Goal: Task Accomplishment & Management: Manage account settings

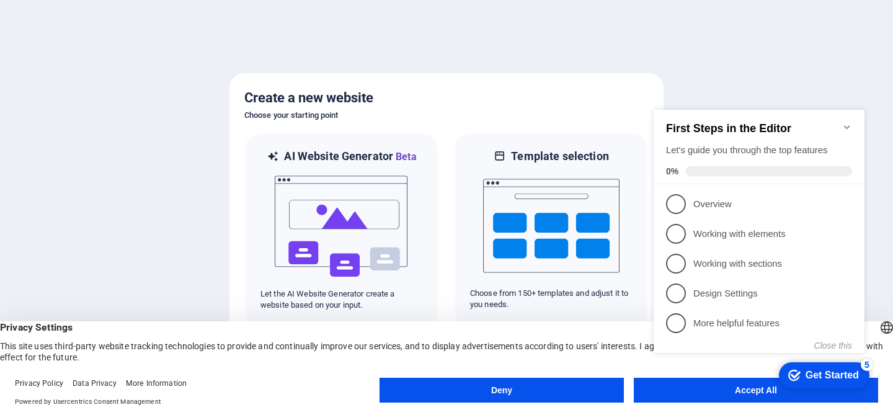
click div "checkmark Get Started 5 First Steps in the Editor Let's guide you through the t…"
drag, startPoint x: 848, startPoint y: 123, endPoint x: 750, endPoint y: 348, distance: 245.6
click at [848, 123] on icon "Minimize checklist" at bounding box center [848, 127] width 10 height 10
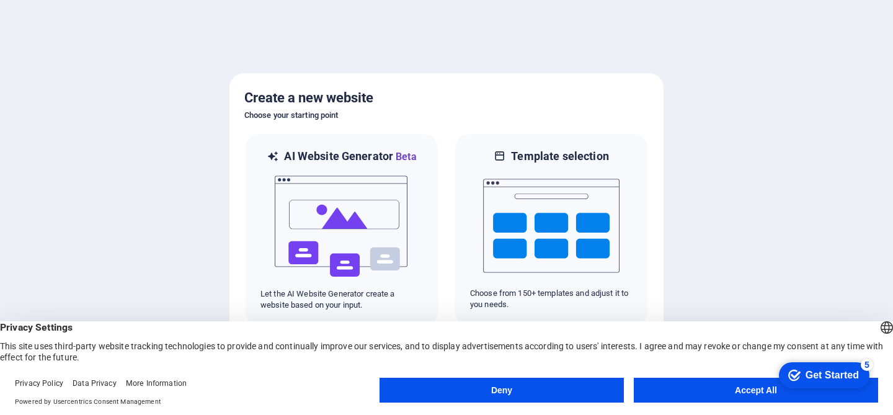
click div "checkmark Get Started 5 First Steps in the Editor Let's guide you through the t…"
click at [726, 391] on button "Accept All" at bounding box center [756, 390] width 244 height 25
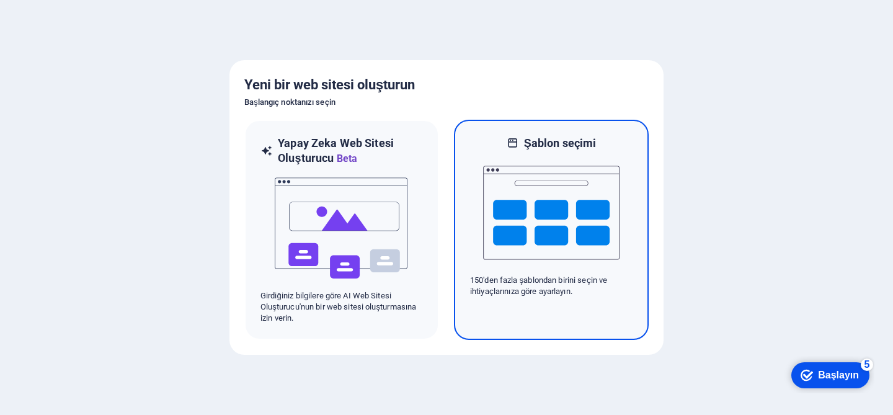
click at [540, 222] on img at bounding box center [551, 213] width 136 height 124
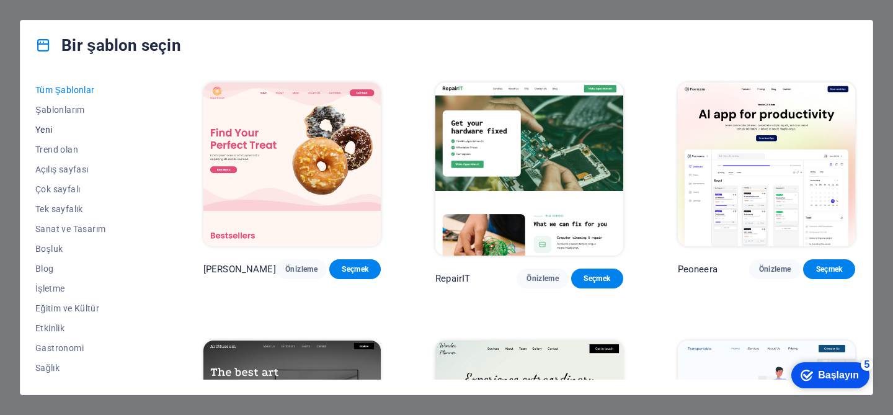
click at [45, 137] on button "Yeni" at bounding box center [92, 130] width 114 height 20
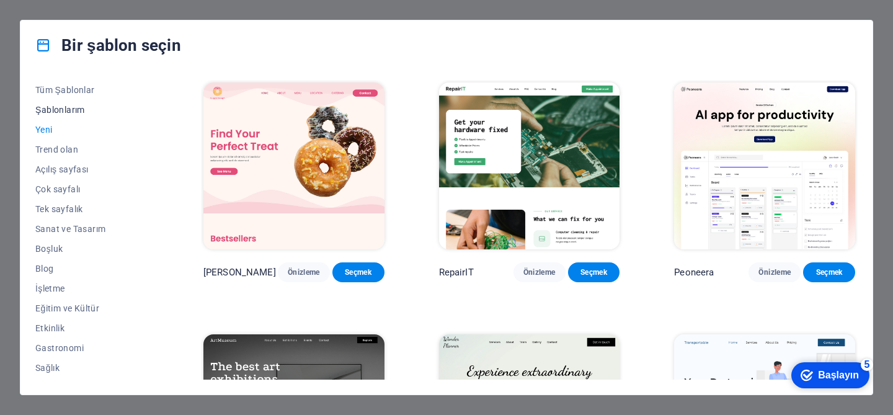
click at [49, 110] on font "Şablonlarım" at bounding box center [60, 110] width 50 height 10
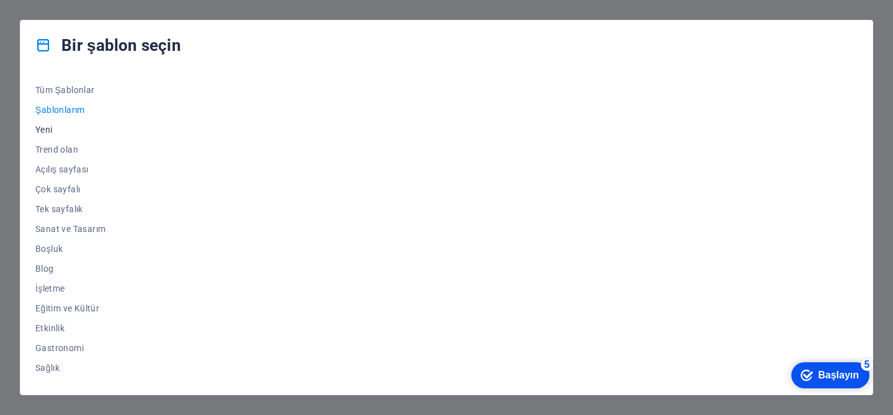
click at [45, 129] on font "Yeni" at bounding box center [43, 130] width 17 height 10
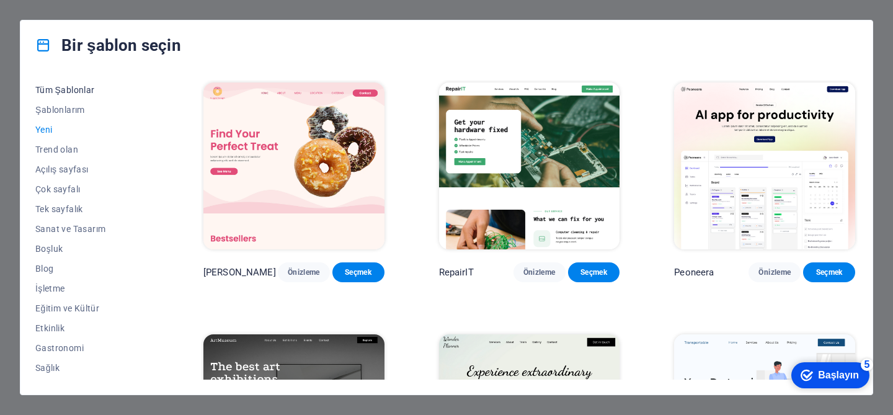
click at [55, 87] on font "Tüm Şablonlar" at bounding box center [65, 90] width 60 height 10
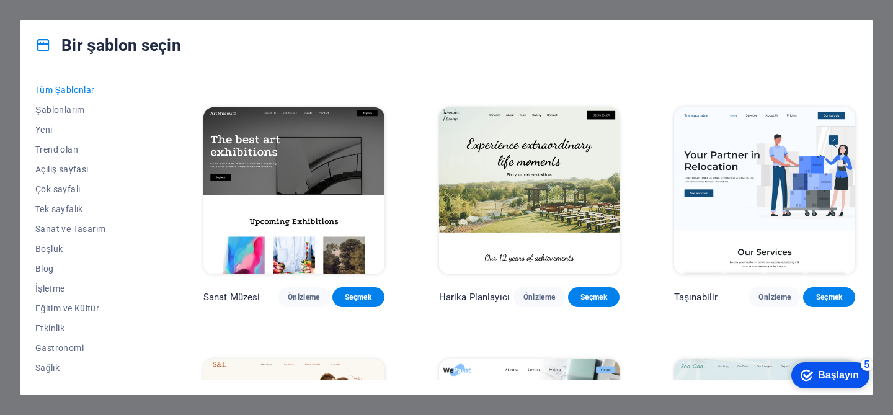
scroll to position [212, 0]
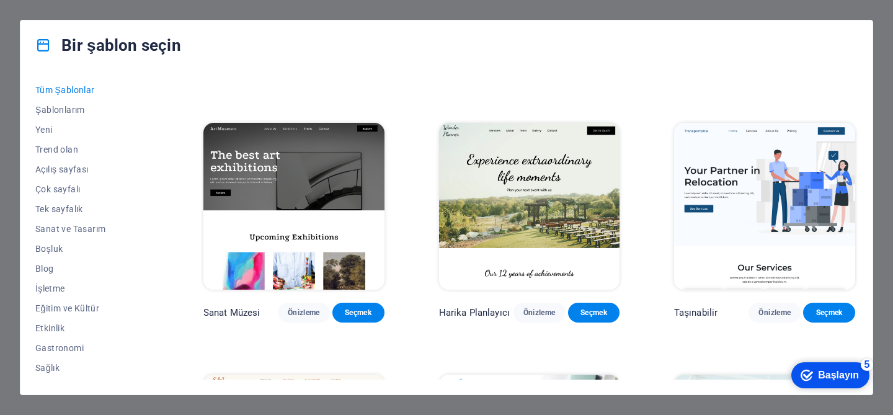
click at [287, 202] on img at bounding box center [293, 206] width 181 height 167
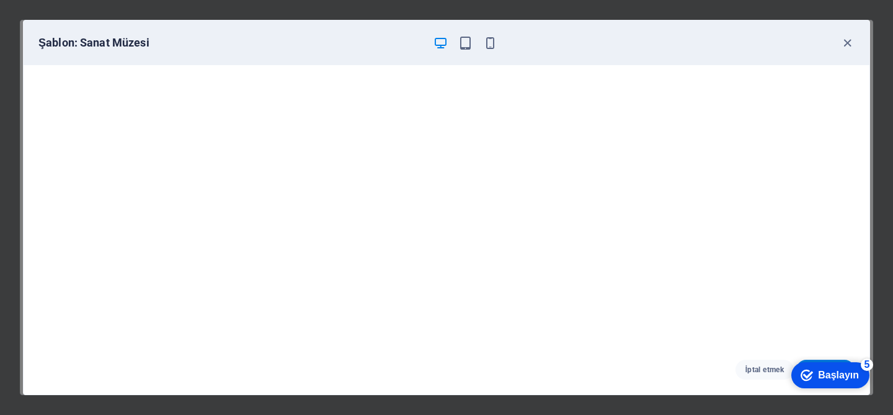
click at [819, 380] on div "checkmark Başlayın 5" at bounding box center [830, 375] width 58 height 12
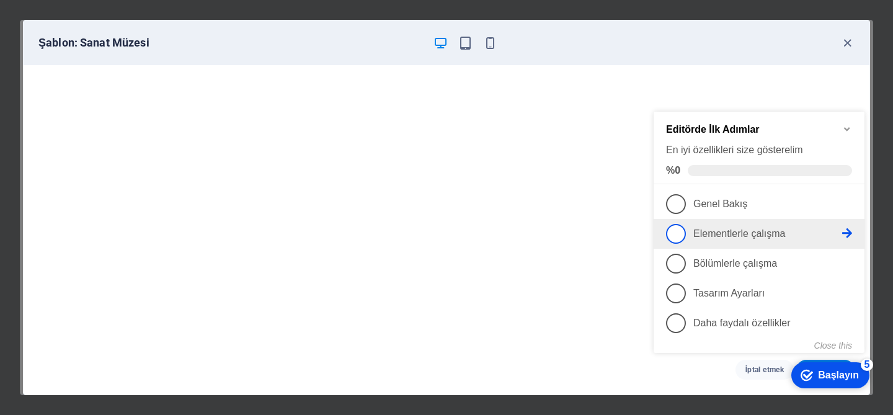
click at [709, 236] on font "Elementlerle çalışma" at bounding box center [740, 233] width 92 height 11
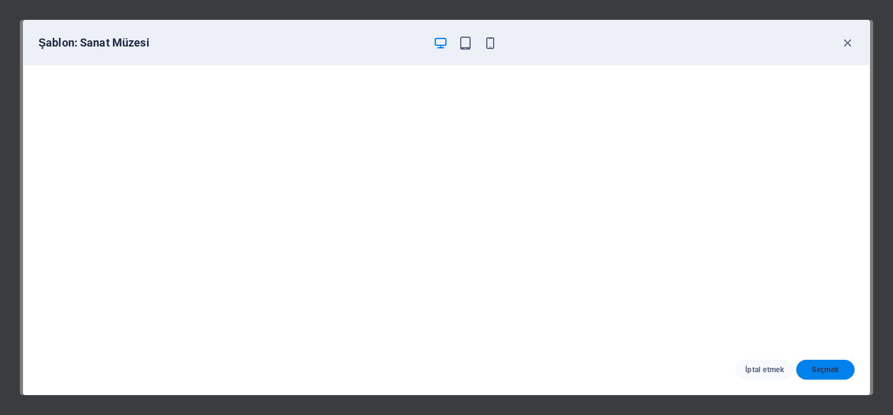
scroll to position [0, 0]
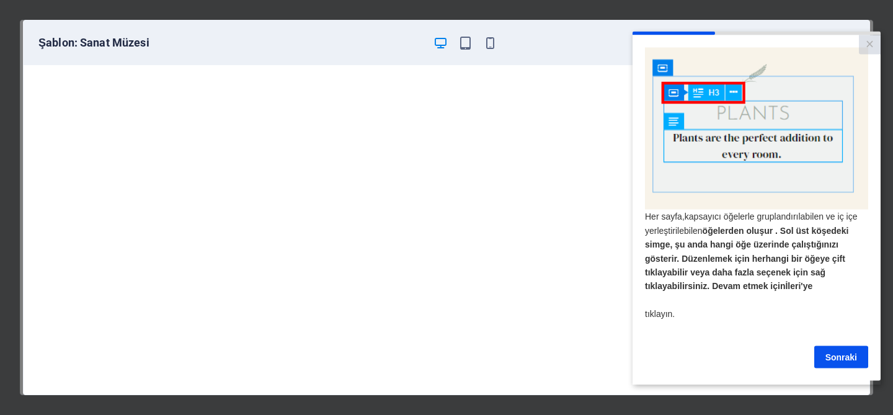
click at [810, 368] on div "Sonraki" at bounding box center [756, 357] width 223 height 22
click at [835, 361] on font "Sonraki" at bounding box center [842, 357] width 32 height 10
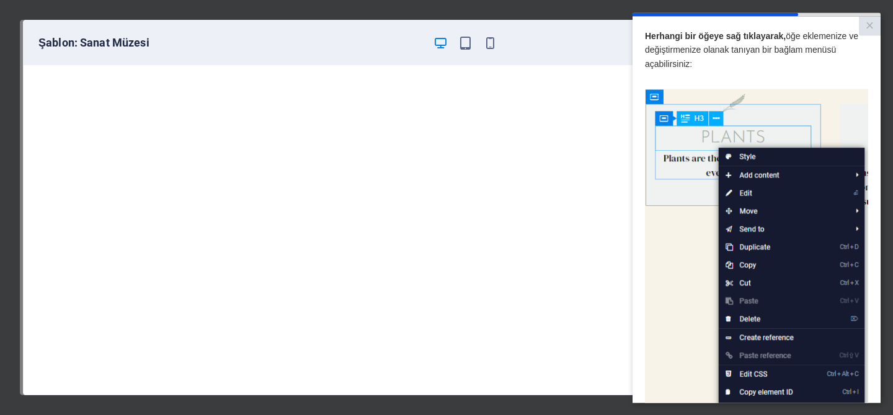
click at [756, 200] on img at bounding box center [756, 265] width 223 height 352
click at [751, 178] on img at bounding box center [756, 265] width 223 height 352
click at [487, 40] on icon "button" at bounding box center [490, 43] width 14 height 14
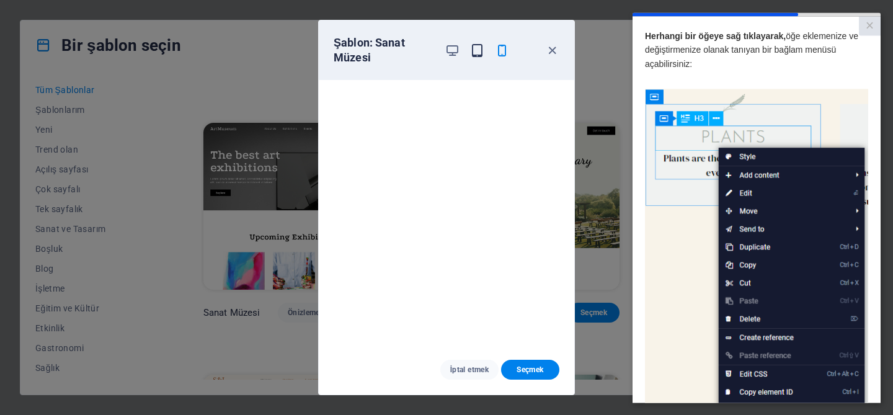
click at [474, 48] on icon "button" at bounding box center [477, 50] width 14 height 14
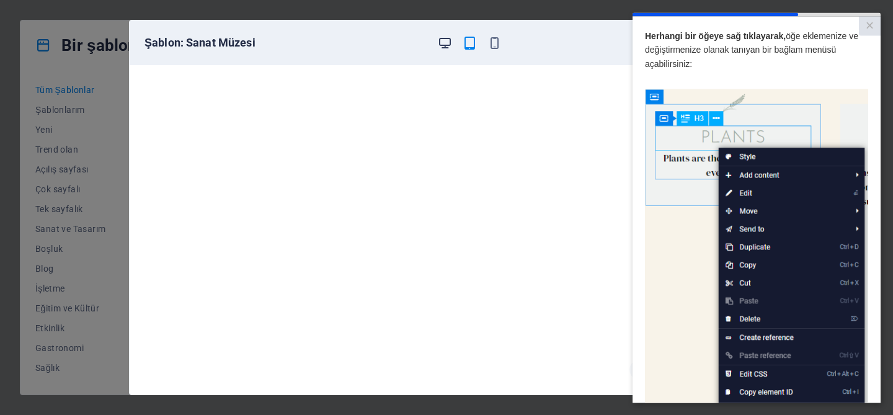
click at [444, 45] on icon "button" at bounding box center [445, 43] width 14 height 14
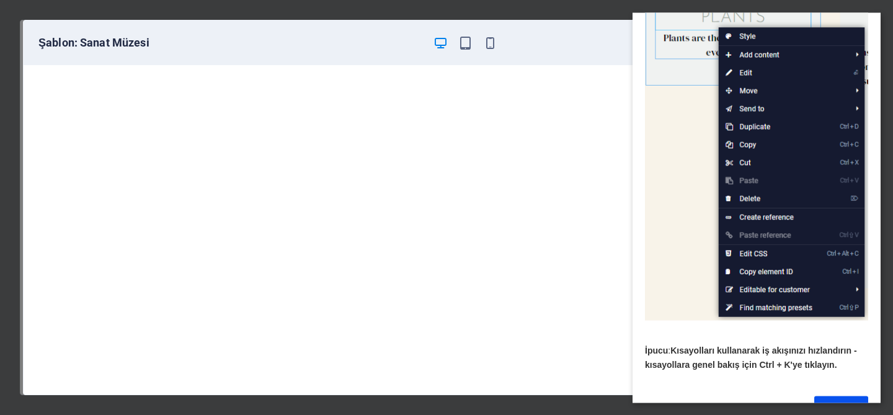
scroll to position [152, 0]
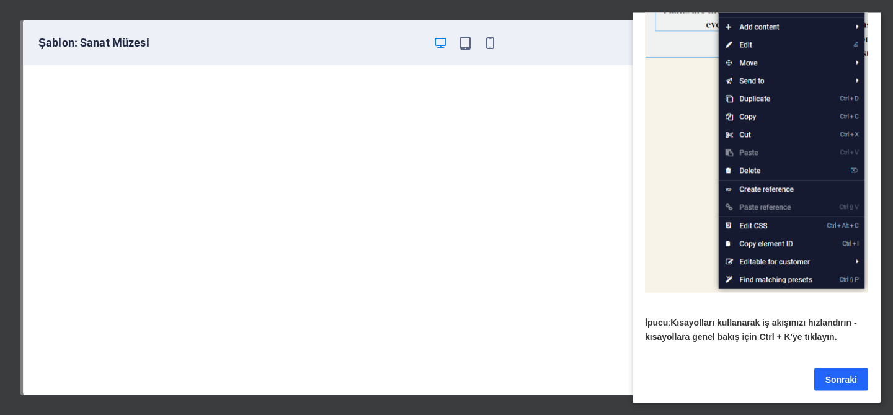
click at [830, 380] on font "Sonraki" at bounding box center [842, 379] width 32 height 10
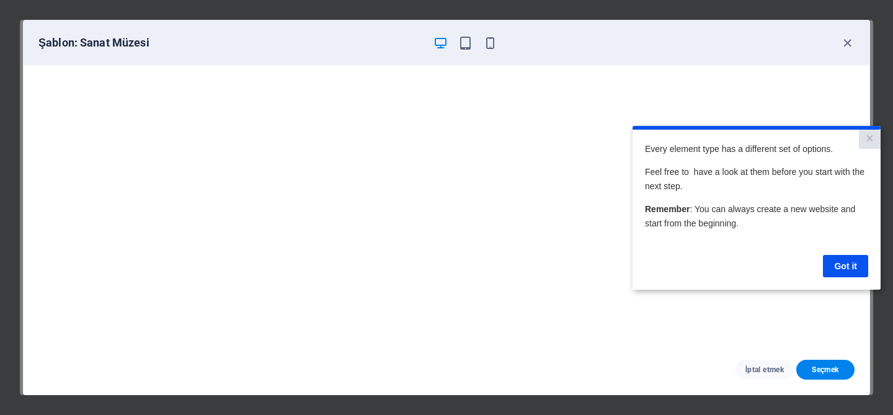
scroll to position [0, 0]
click at [838, 266] on font "Anladım" at bounding box center [840, 266] width 34 height 10
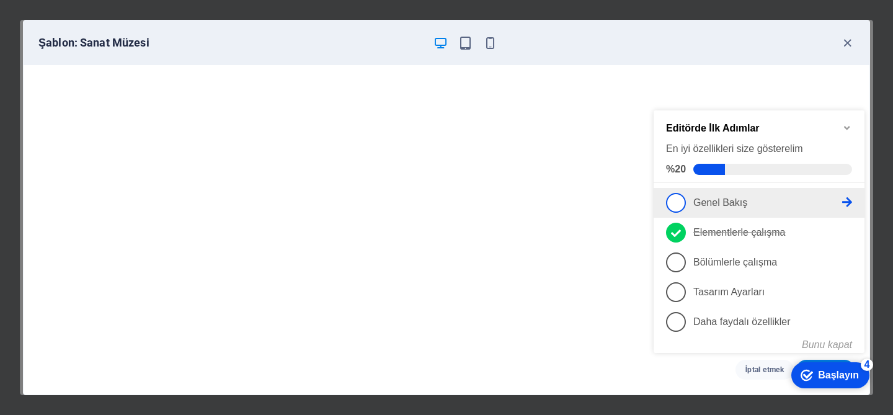
click at [707, 204] on font "Genel Bakış" at bounding box center [721, 202] width 54 height 11
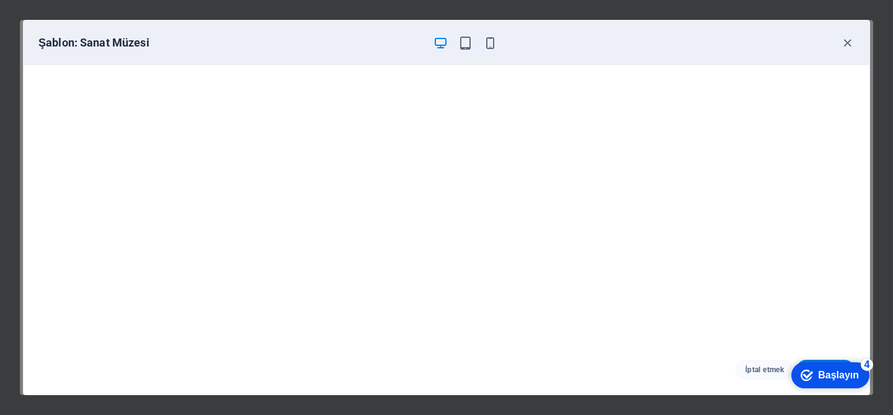
click at [813, 372] on icon "Başlayın 4 ürün kaldı, %20 tamamlandı" at bounding box center [807, 375] width 12 height 11
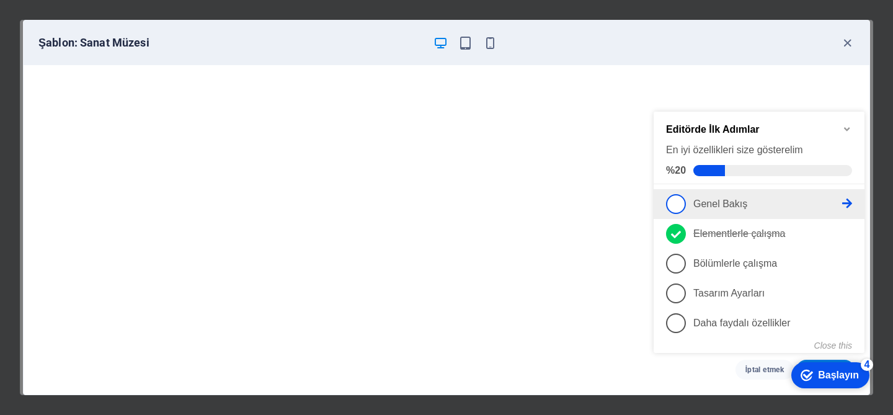
click at [681, 205] on span "1" at bounding box center [676, 204] width 20 height 20
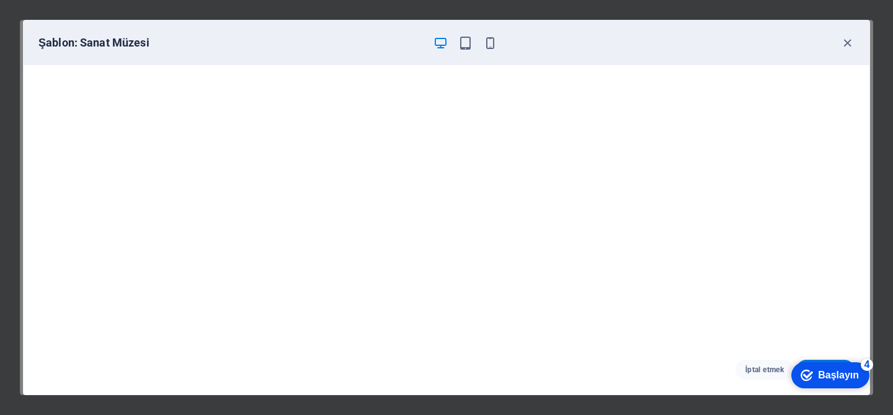
click at [826, 376] on font "Başlayın" at bounding box center [838, 375] width 41 height 11
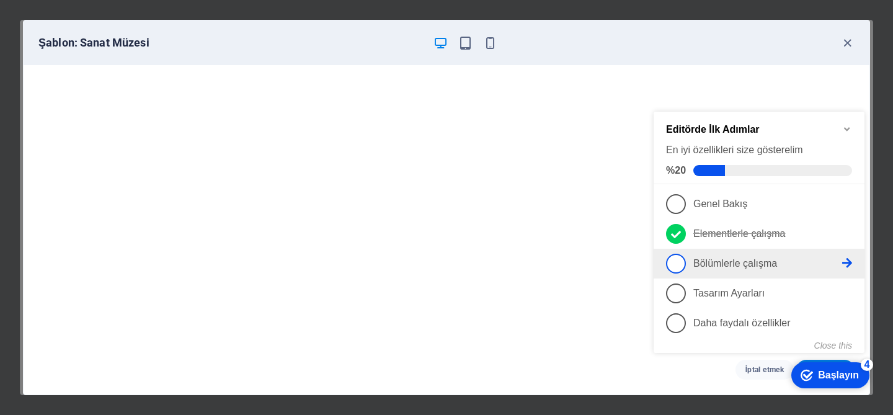
click at [700, 272] on li "3 Bölümlerle çalışma - eksik" at bounding box center [759, 264] width 211 height 30
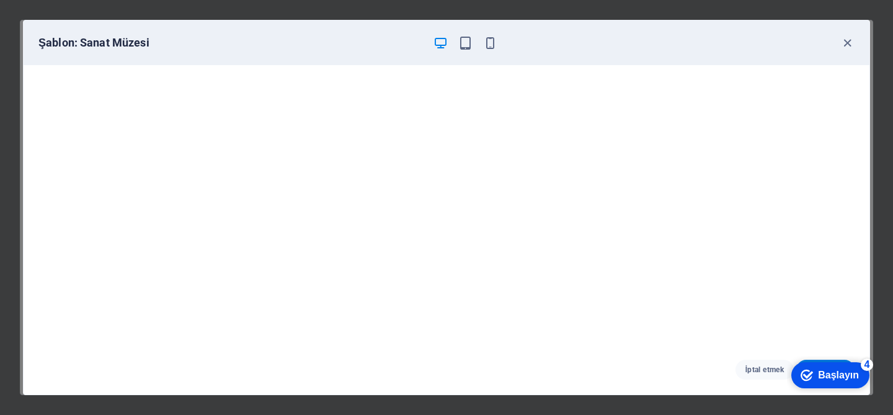
click at [812, 371] on icon "Başlayın 4 ürün kaldı, %20 tamamlandı" at bounding box center [807, 375] width 12 height 11
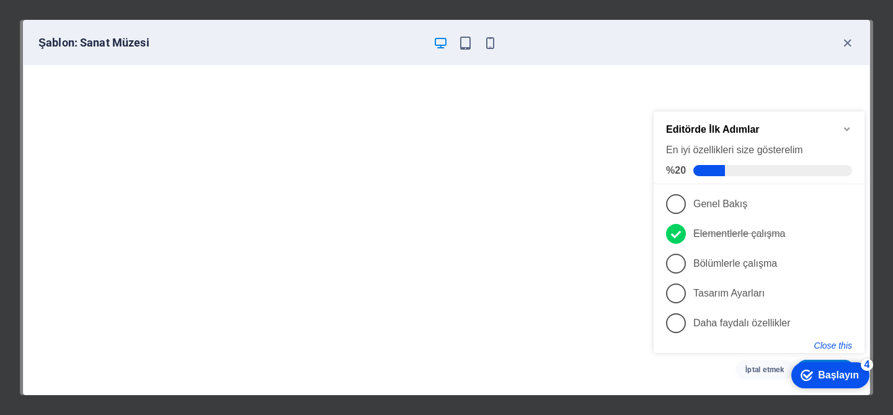
click at [828, 346] on button "Close this" at bounding box center [834, 346] width 38 height 10
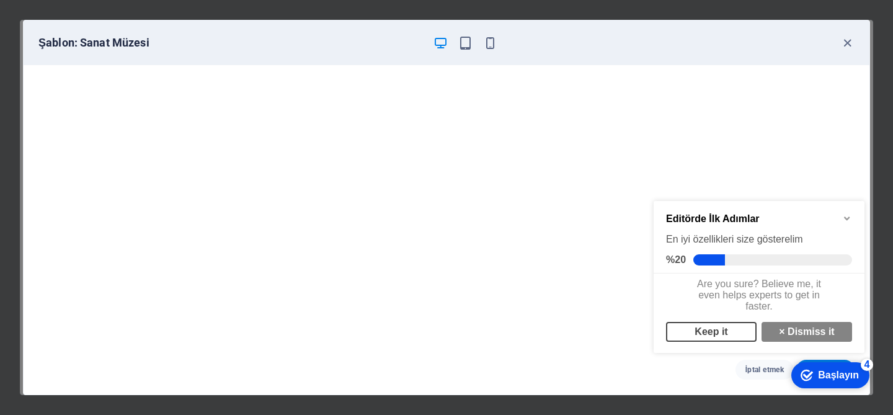
click at [706, 338] on link "Keep it" at bounding box center [711, 332] width 91 height 20
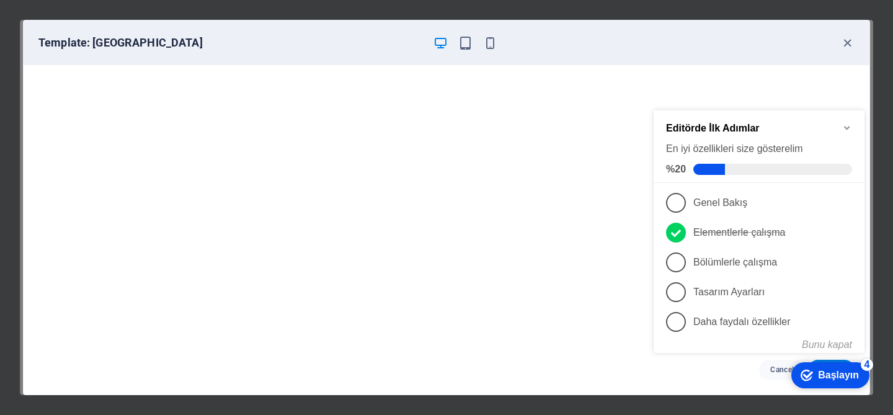
scroll to position [212, 0]
click div "checkmark Başlayın 4 Editörde İlk Adımlar En iyi özellikleri size gösterelim %2…"
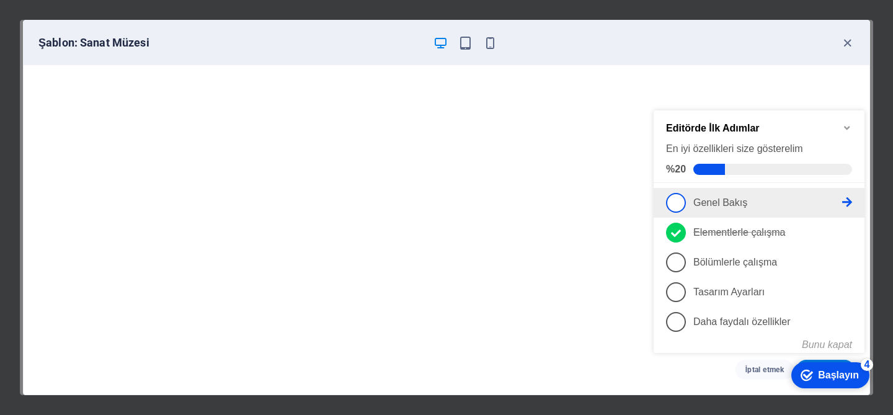
click at [681, 195] on span "1" at bounding box center [676, 203] width 20 height 20
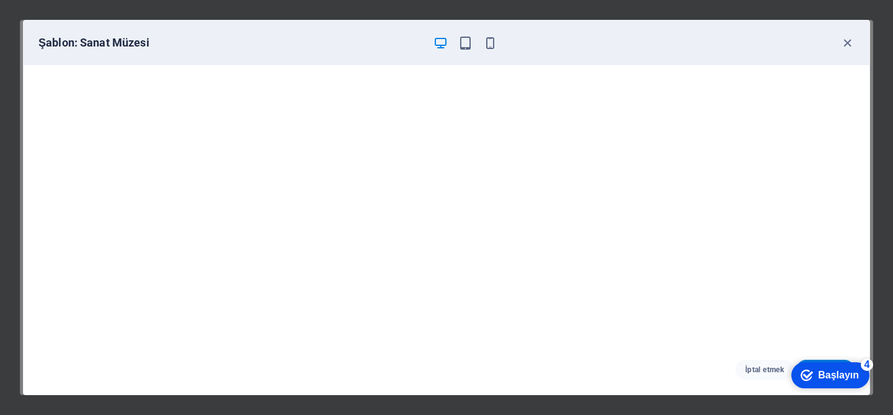
scroll to position [2, 0]
click at [812, 373] on icon "checkmark" at bounding box center [807, 375] width 12 height 12
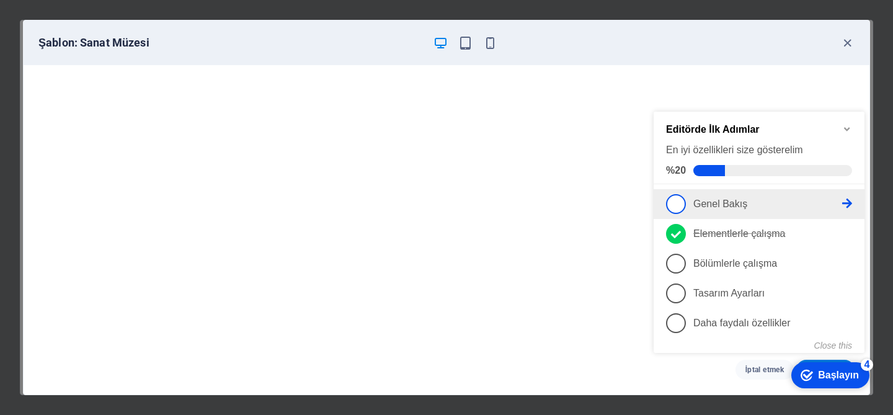
click at [847, 201] on icon at bounding box center [848, 204] width 10 height 10
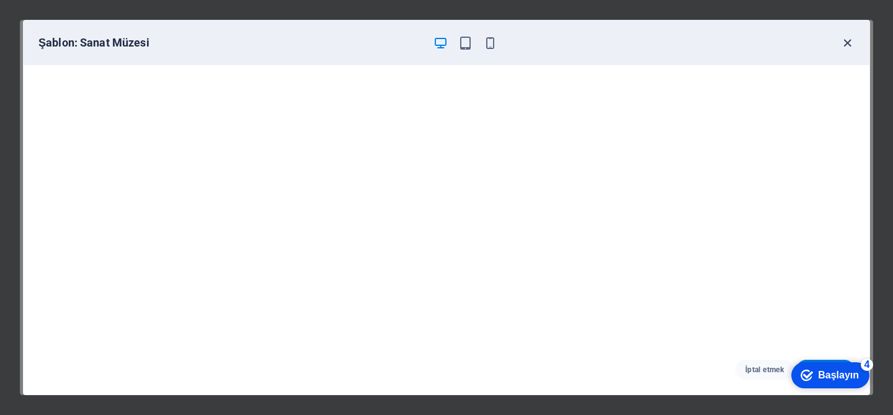
click at [849, 42] on icon "button" at bounding box center [848, 43] width 14 height 14
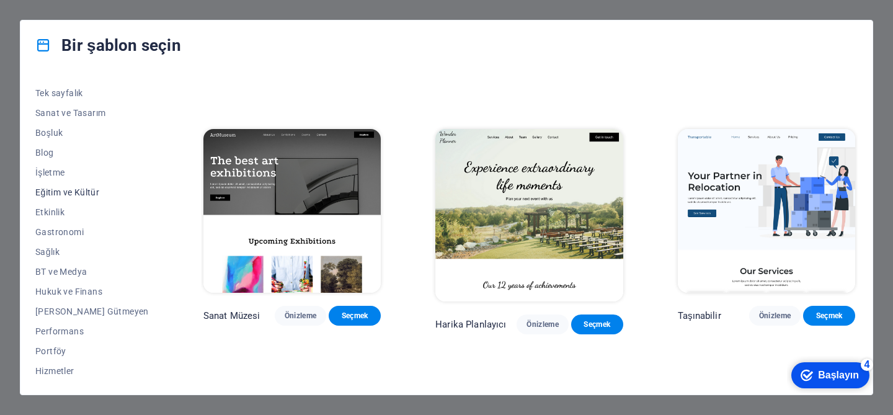
scroll to position [197, 0]
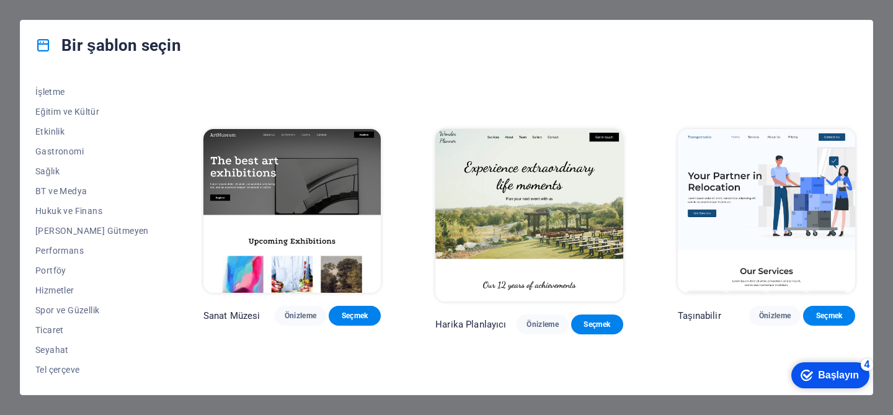
click at [655, 12] on div "Bir şablon seçin Tüm Şablonlar Şablonlarım Yeni Trend olan Açılış sayfası Çok s…" at bounding box center [446, 207] width 893 height 415
click at [350, 320] on font "Seçmek" at bounding box center [355, 315] width 27 height 9
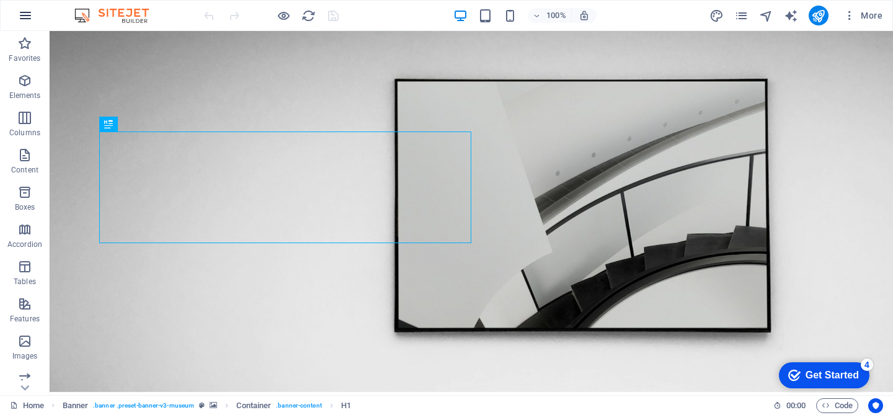
click at [25, 16] on icon "button" at bounding box center [25, 15] width 15 height 15
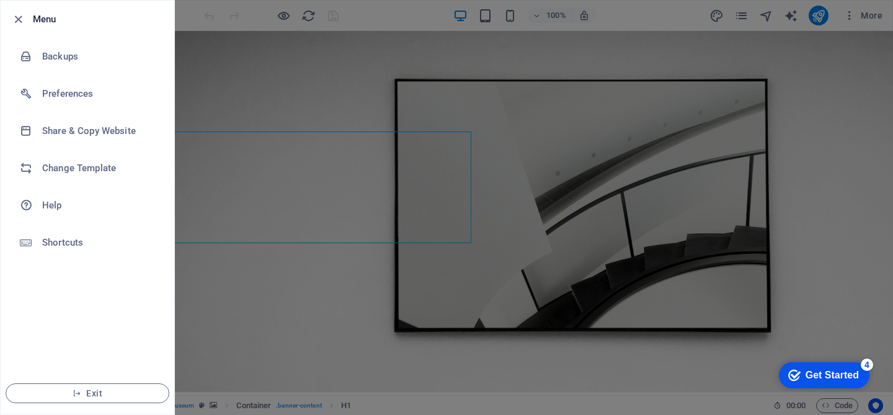
click at [211, 107] on div at bounding box center [446, 207] width 893 height 415
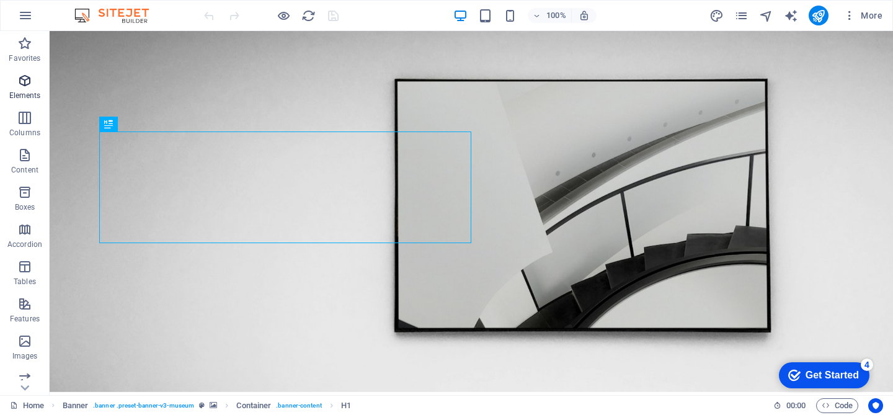
click at [27, 87] on icon "button" at bounding box center [24, 80] width 15 height 15
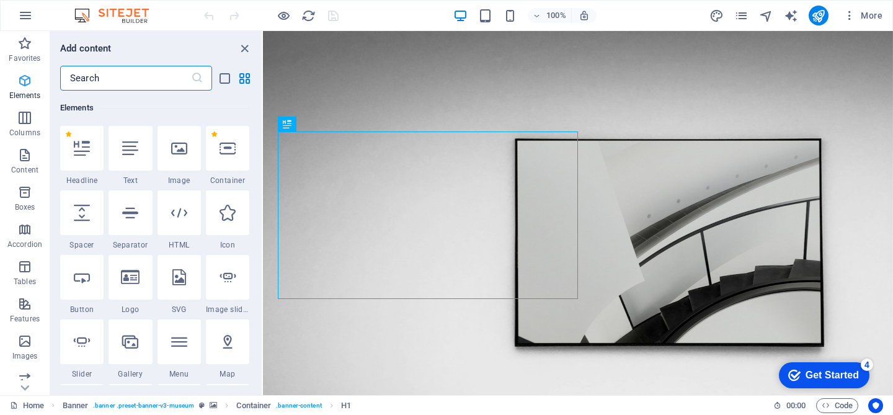
click at [25, 79] on icon "button" at bounding box center [24, 80] width 15 height 15
click at [20, 86] on icon "button" at bounding box center [24, 80] width 15 height 15
click at [25, 14] on icon "button" at bounding box center [25, 15] width 15 height 15
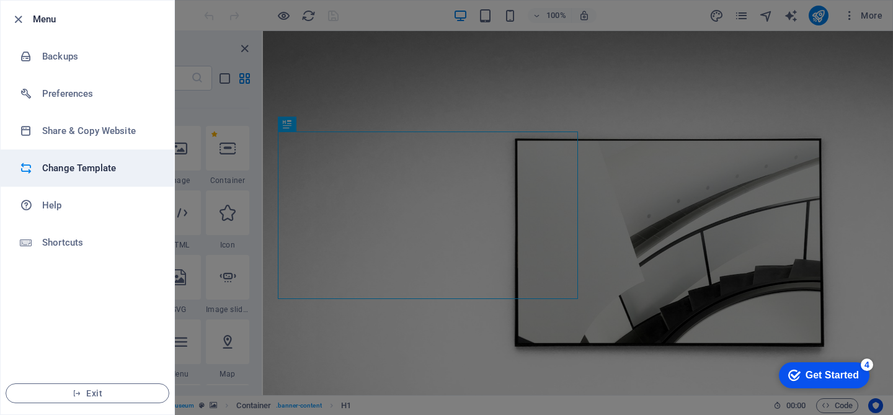
click at [76, 166] on h6 "Change Template" at bounding box center [99, 168] width 115 height 15
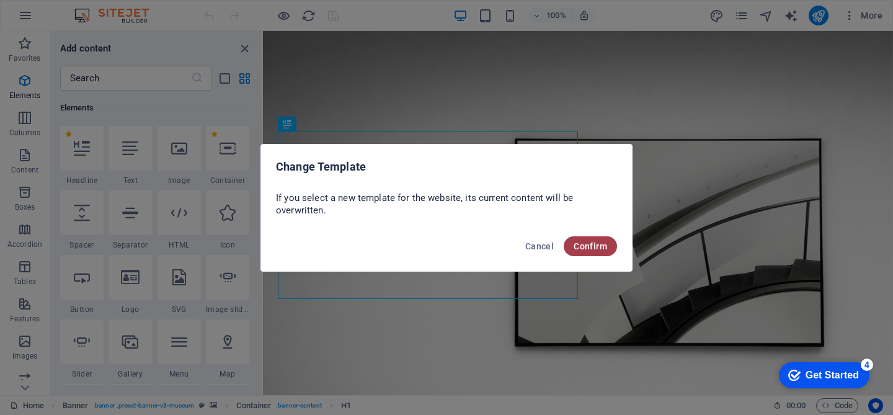
click at [581, 248] on span "Confirm" at bounding box center [591, 246] width 34 height 10
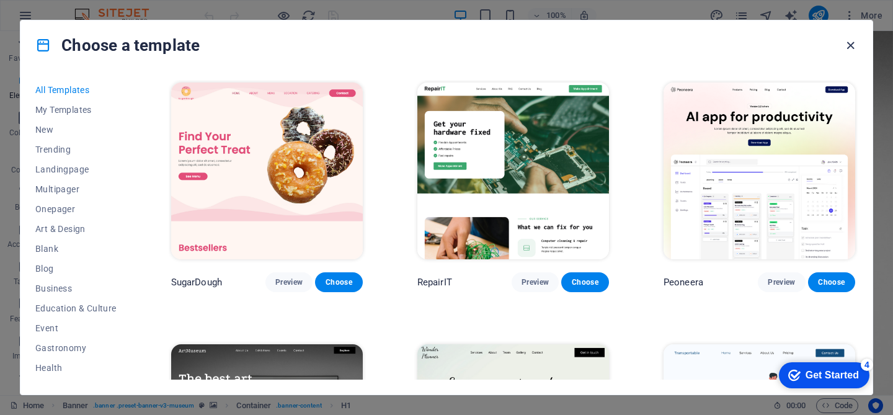
click at [849, 47] on icon "button" at bounding box center [851, 45] width 14 height 14
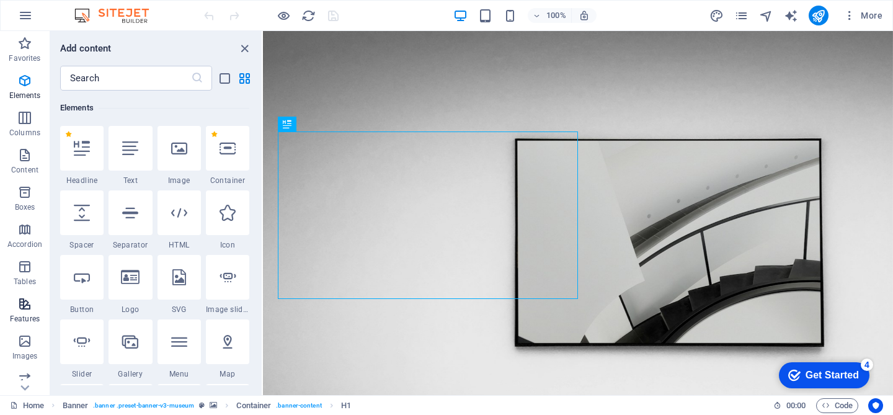
scroll to position [194, 0]
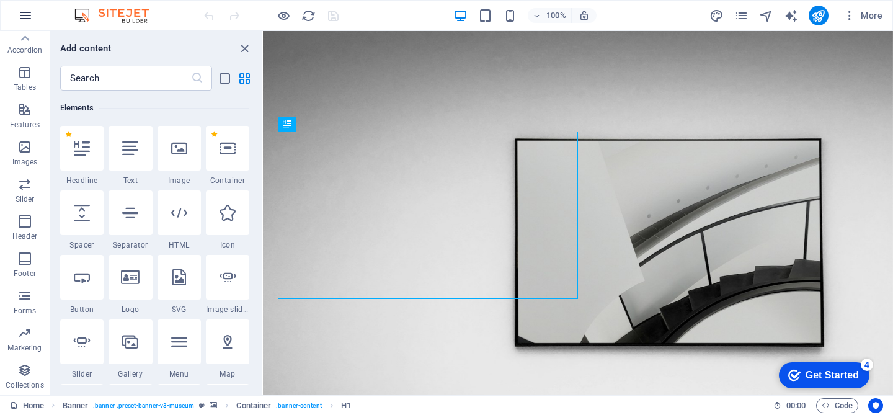
click at [24, 12] on icon "button" at bounding box center [25, 15] width 15 height 15
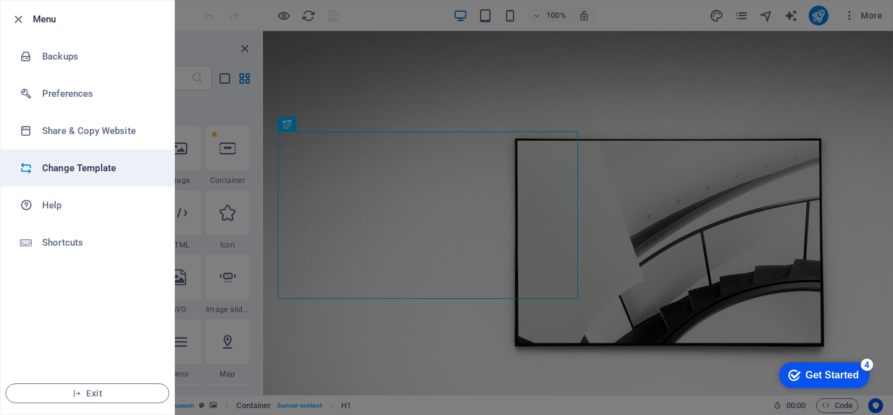
click at [63, 169] on h6 "Change Template" at bounding box center [99, 168] width 115 height 15
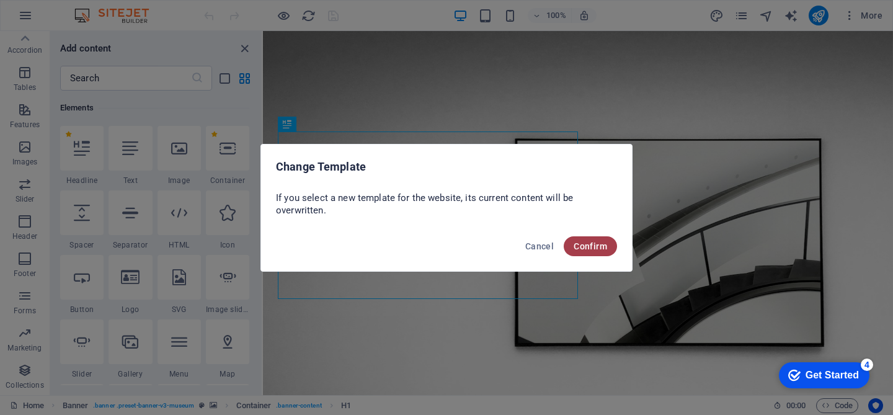
click at [591, 243] on span "Confirm" at bounding box center [591, 246] width 34 height 10
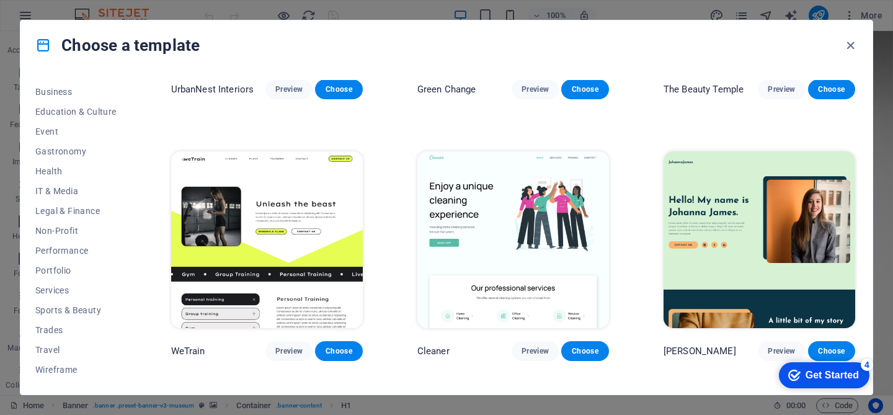
scroll to position [1583, 0]
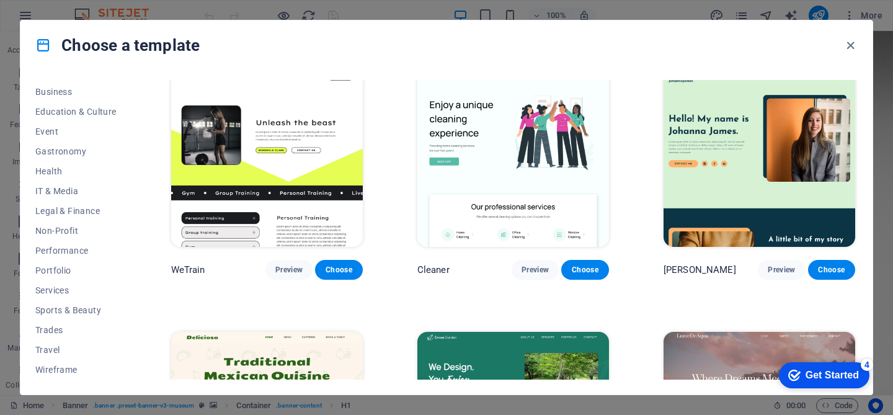
drag, startPoint x: 44, startPoint y: 47, endPoint x: 59, endPoint y: 46, distance: 14.9
click at [46, 47] on icon at bounding box center [43, 45] width 16 height 16
drag, startPoint x: 88, startPoint y: 46, endPoint x: 104, endPoint y: 47, distance: 15.6
click at [93, 47] on h4 "Choose a template" at bounding box center [117, 45] width 164 height 20
drag, startPoint x: 731, startPoint y: 49, endPoint x: 749, endPoint y: 50, distance: 18.0
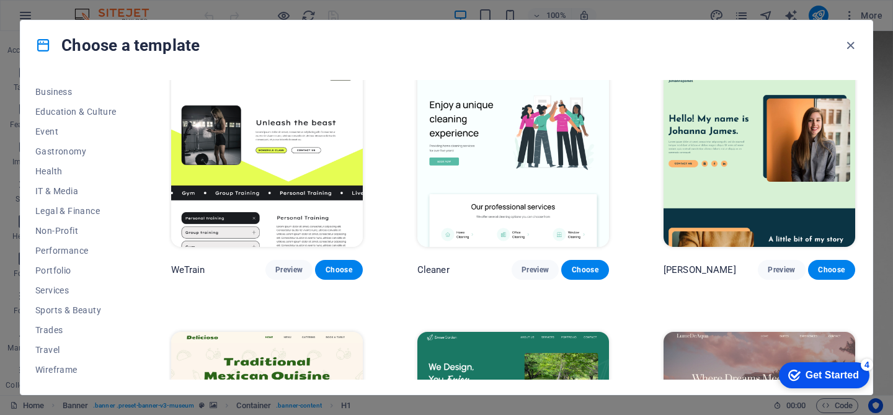
click at [733, 50] on div "Choose a template" at bounding box center [446, 45] width 852 height 50
drag, startPoint x: 824, startPoint y: 49, endPoint x: 681, endPoint y: 295, distance: 284.4
click at [823, 49] on div "Choose a template" at bounding box center [446, 45] width 852 height 50
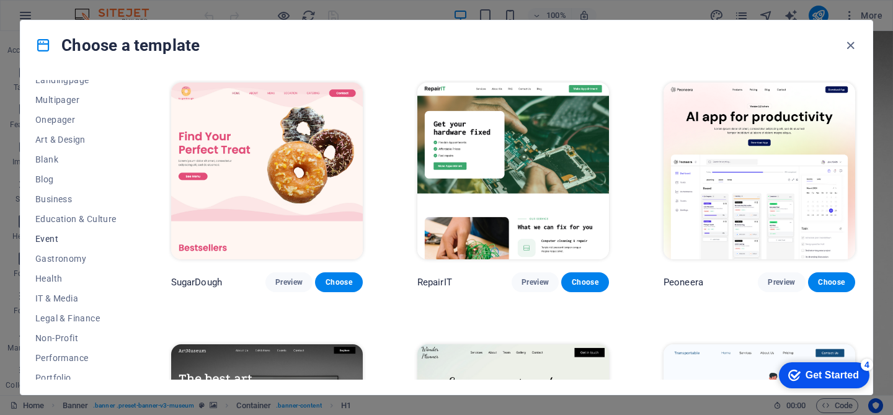
scroll to position [0, 0]
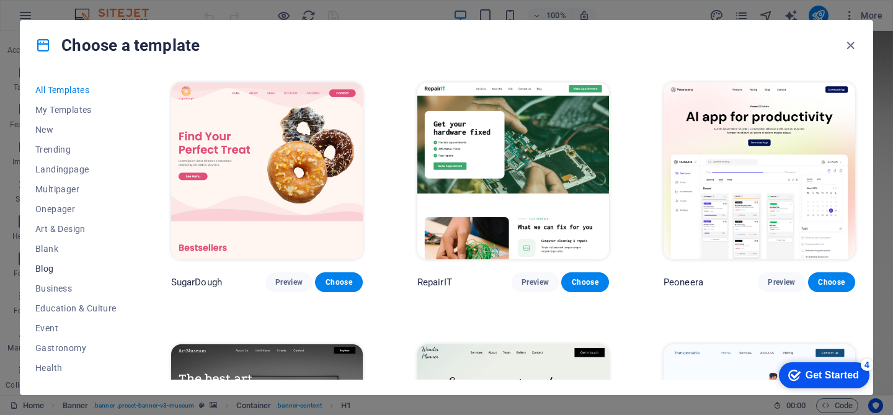
click at [50, 268] on span "Blog" at bounding box center [75, 269] width 81 height 10
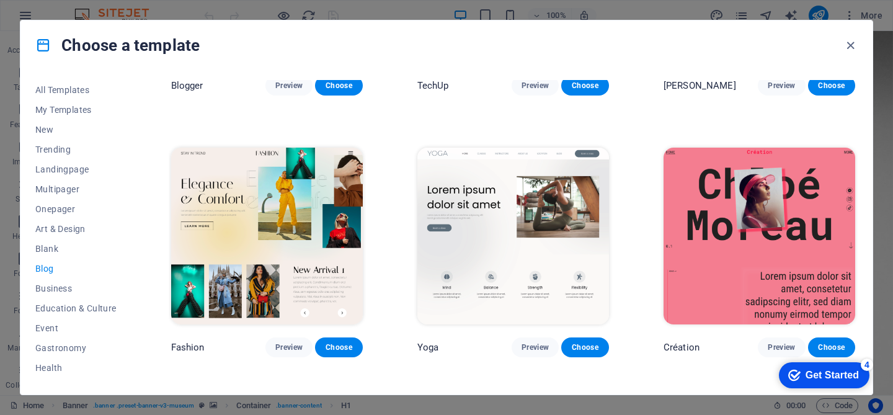
scroll to position [1091, 0]
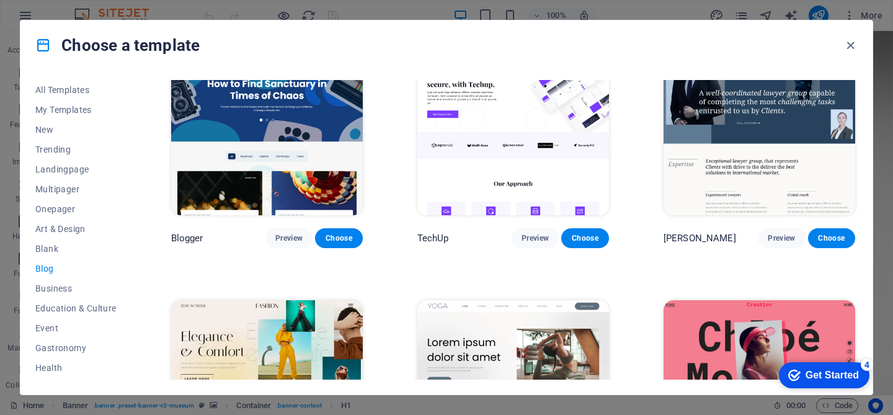
drag, startPoint x: 383, startPoint y: 209, endPoint x: 488, endPoint y: 184, distance: 107.7
click at [383, 209] on div "RepairIT Preview Choose Peoneera Preview Choose Art Museum Preview Choose Podca…" at bounding box center [513, 11] width 689 height 2044
click at [849, 45] on icon "button" at bounding box center [851, 45] width 14 height 14
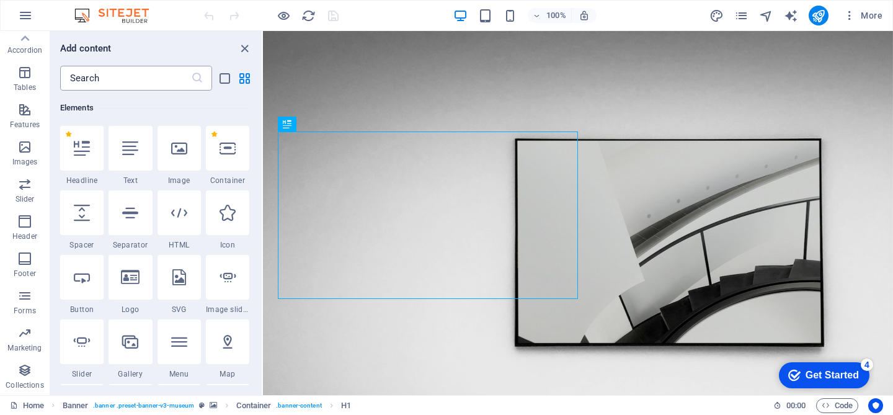
drag, startPoint x: 78, startPoint y: 111, endPoint x: 203, endPoint y: 89, distance: 126.6
click at [78, 111] on h6 "Elements" at bounding box center [154, 108] width 189 height 15
click at [228, 83] on icon "list-view" at bounding box center [225, 78] width 14 height 14
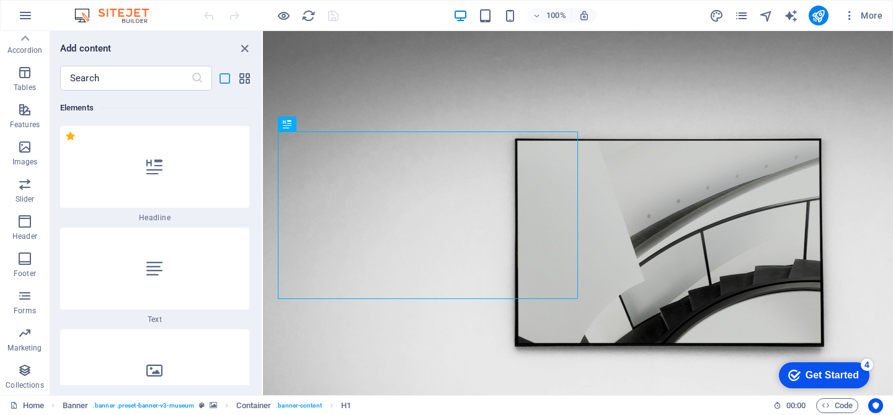
click at [226, 81] on icon "list-view" at bounding box center [225, 78] width 14 height 14
click at [243, 80] on icon "grid-view" at bounding box center [245, 78] width 14 height 14
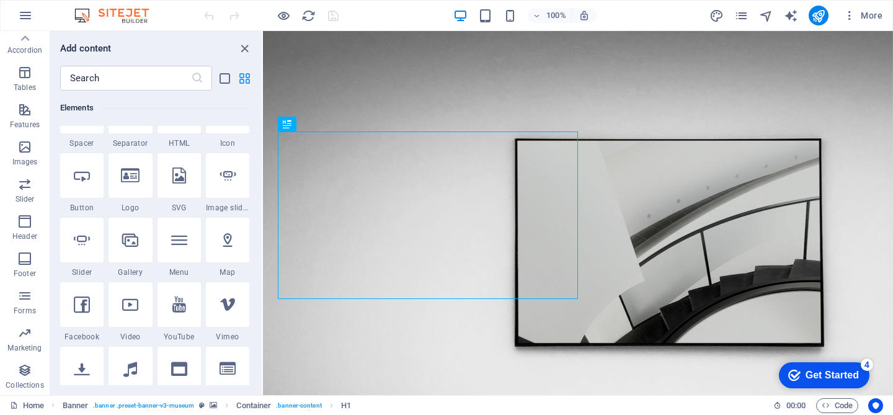
scroll to position [132, 0]
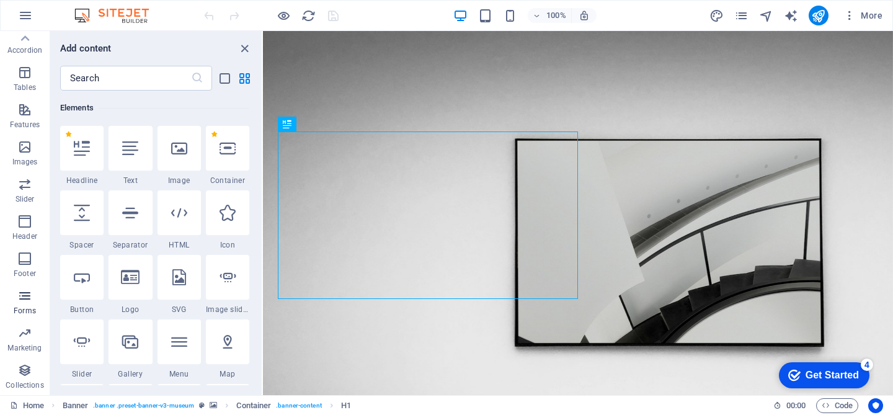
click at [25, 308] on p "Forms" at bounding box center [25, 311] width 22 height 10
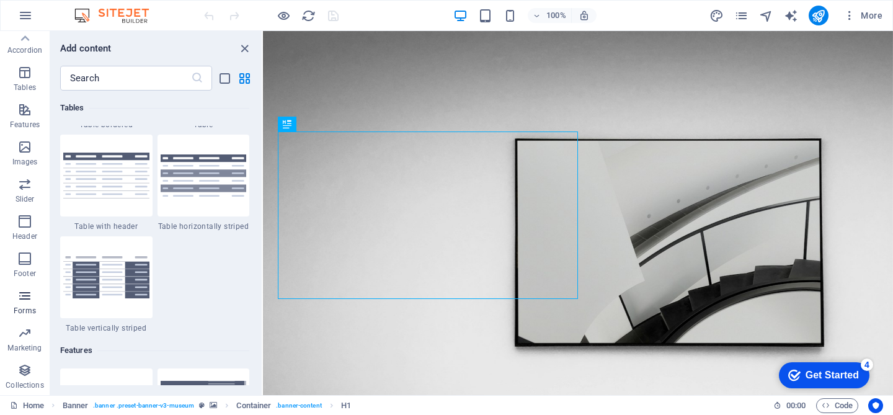
scroll to position [9058, 0]
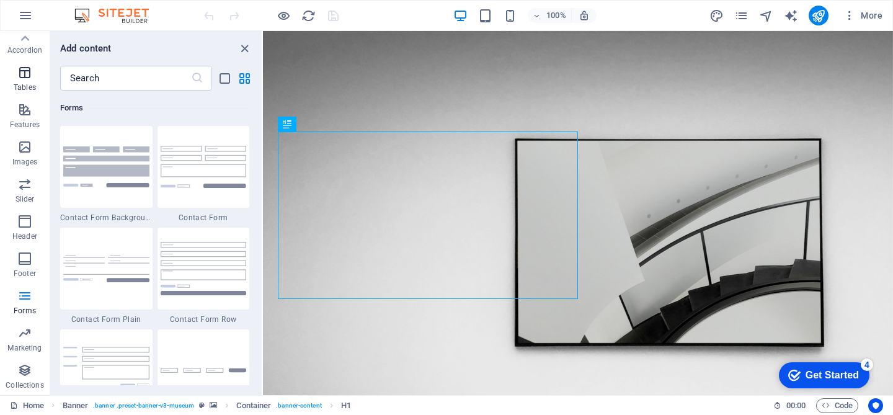
click at [14, 77] on span "Tables" at bounding box center [25, 80] width 50 height 30
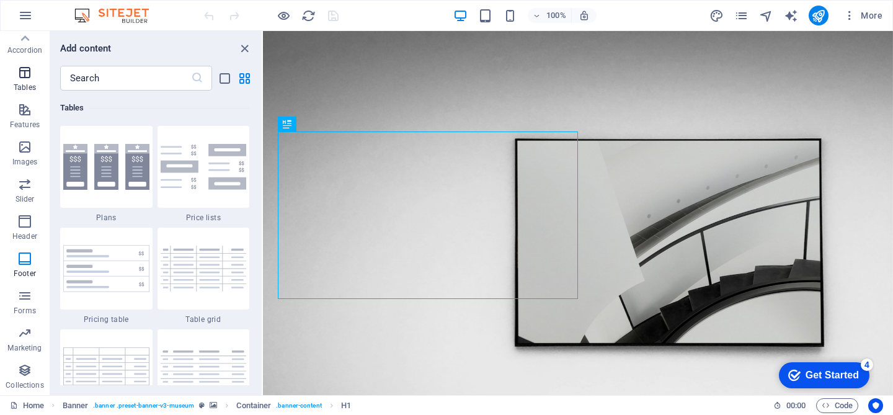
scroll to position [4297, 0]
click at [27, 53] on p "Accordion" at bounding box center [24, 50] width 35 height 10
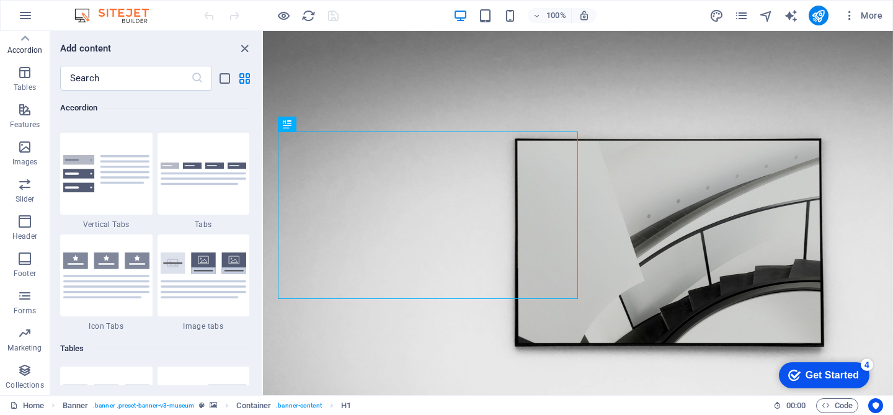
scroll to position [3961, 0]
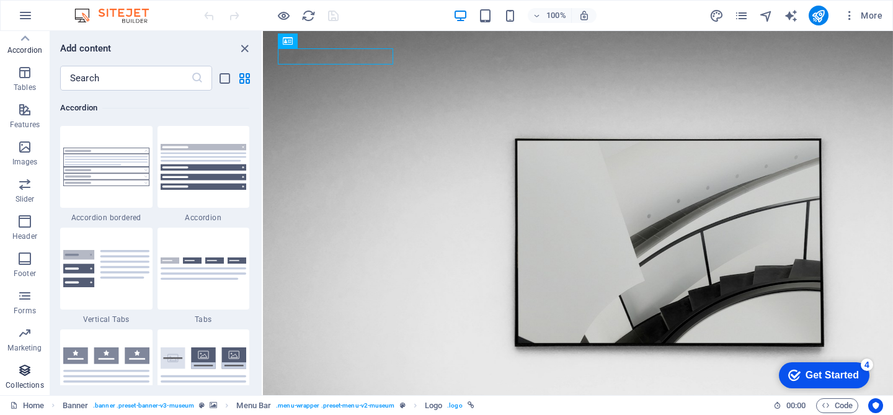
click at [28, 373] on icon "button" at bounding box center [24, 370] width 15 height 15
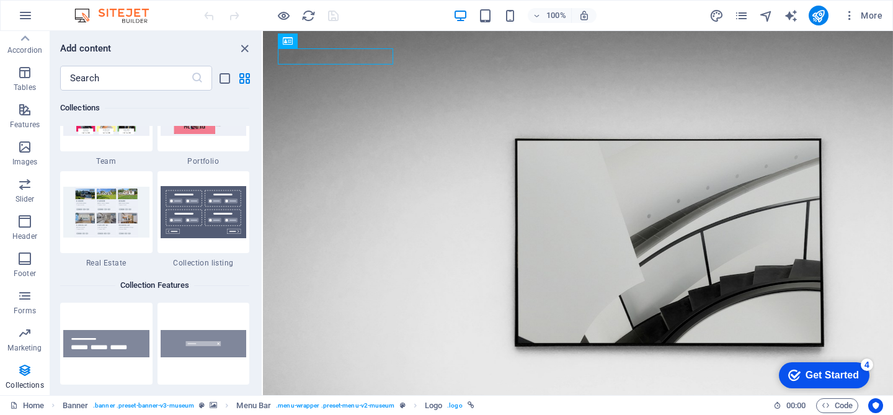
scroll to position [11650, 0]
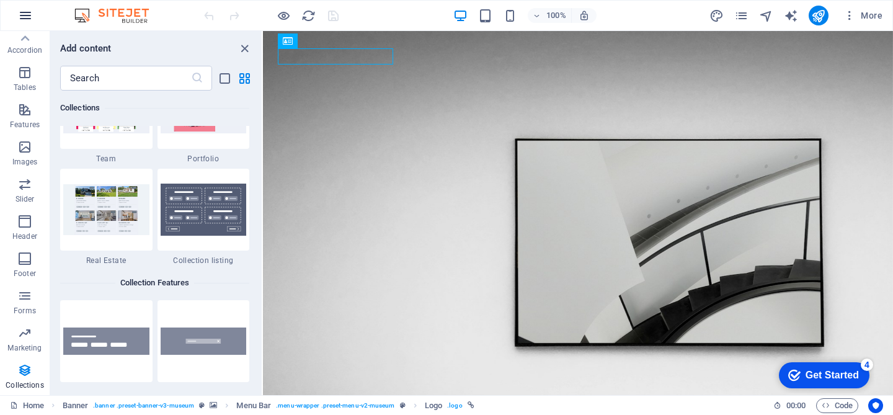
click at [24, 12] on icon "button" at bounding box center [25, 15] width 15 height 15
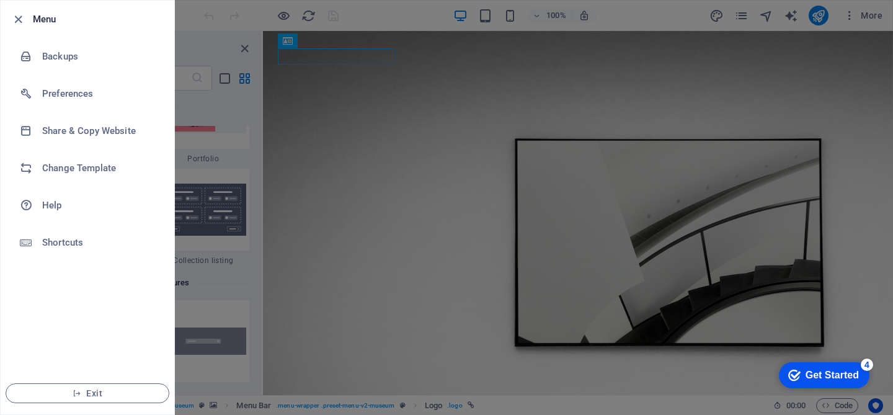
drag, startPoint x: 195, startPoint y: 16, endPoint x: 187, endPoint y: 18, distance: 7.7
click at [195, 16] on div at bounding box center [446, 207] width 893 height 415
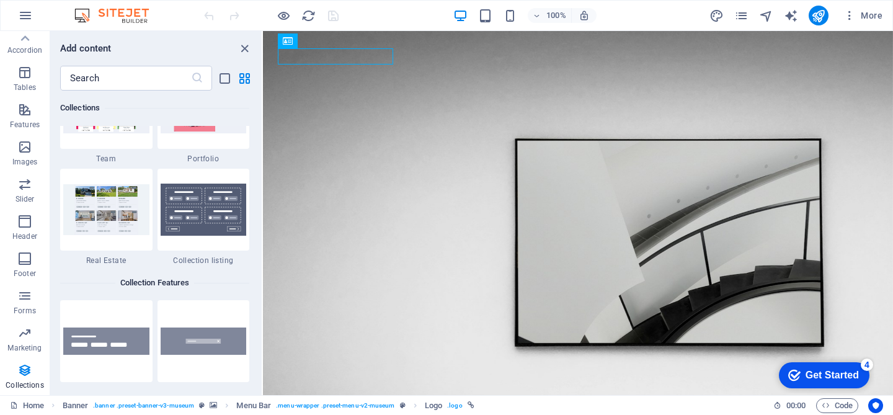
click at [139, 13] on img at bounding box center [117, 15] width 93 height 15
click at [120, 13] on img at bounding box center [117, 15] width 93 height 15
click at [76, 16] on img at bounding box center [117, 15] width 93 height 15
click at [134, 14] on img at bounding box center [117, 15] width 93 height 15
click at [748, 16] on icon "pages" at bounding box center [742, 16] width 14 height 14
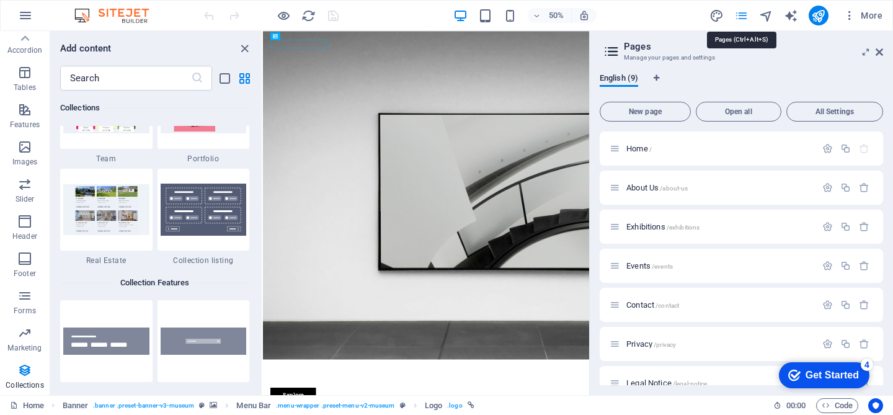
click at [745, 16] on icon "pages" at bounding box center [742, 16] width 14 height 14
click at [880, 53] on icon at bounding box center [879, 52] width 7 height 10
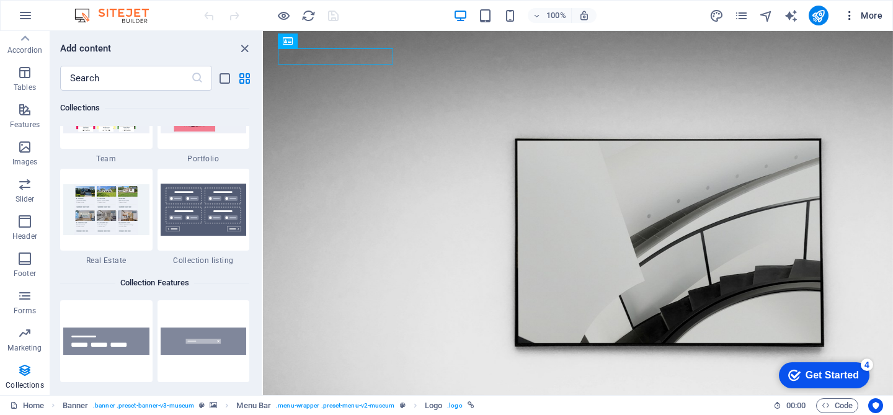
click at [869, 17] on span "More" at bounding box center [863, 15] width 39 height 12
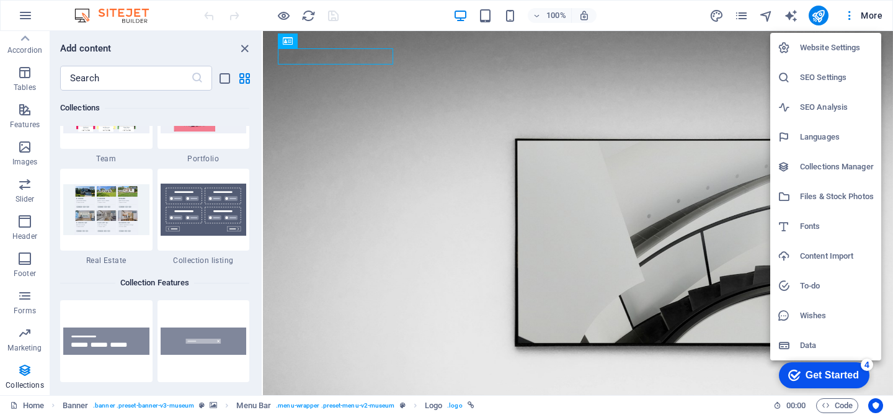
click at [846, 14] on div at bounding box center [446, 207] width 893 height 415
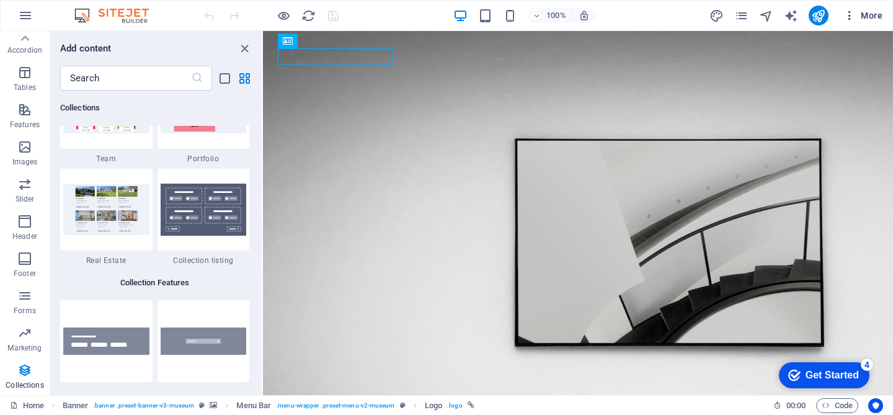
click at [851, 16] on icon "button" at bounding box center [850, 15] width 12 height 12
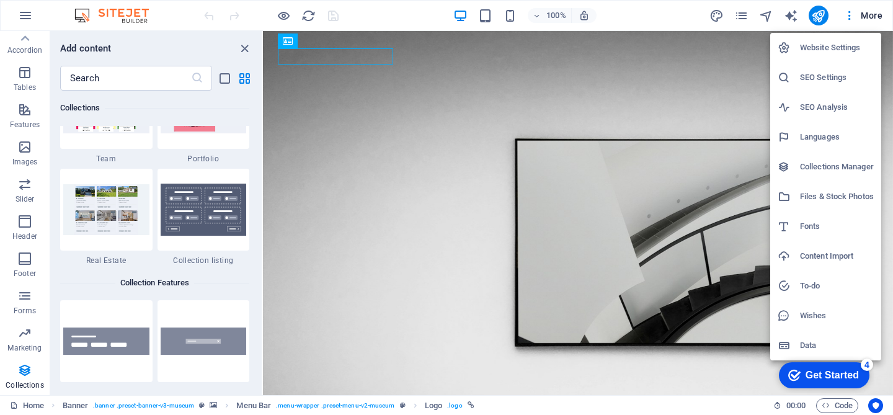
click at [30, 17] on div at bounding box center [446, 207] width 893 height 415
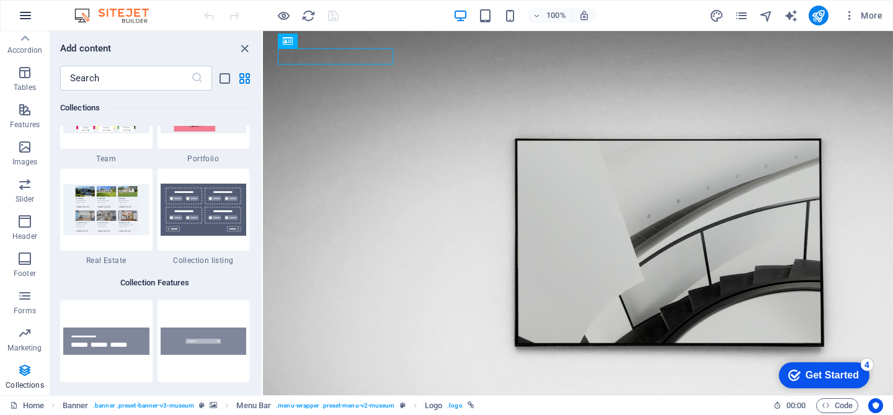
click at [27, 17] on icon "button" at bounding box center [25, 15] width 15 height 15
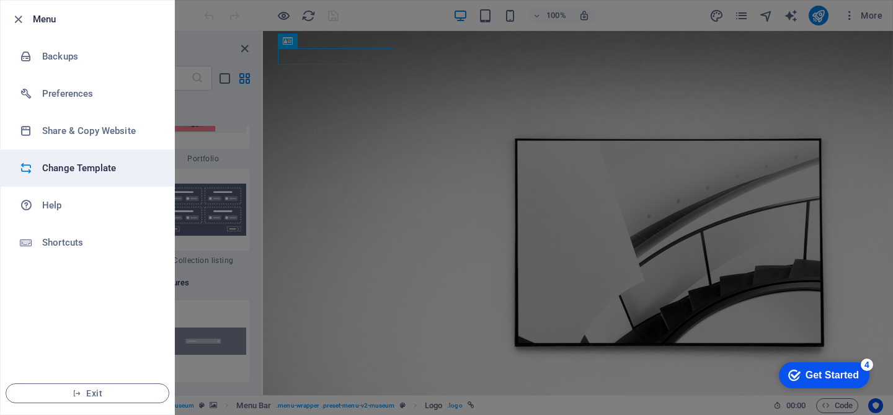
click at [66, 170] on h6 "Change Template" at bounding box center [99, 168] width 115 height 15
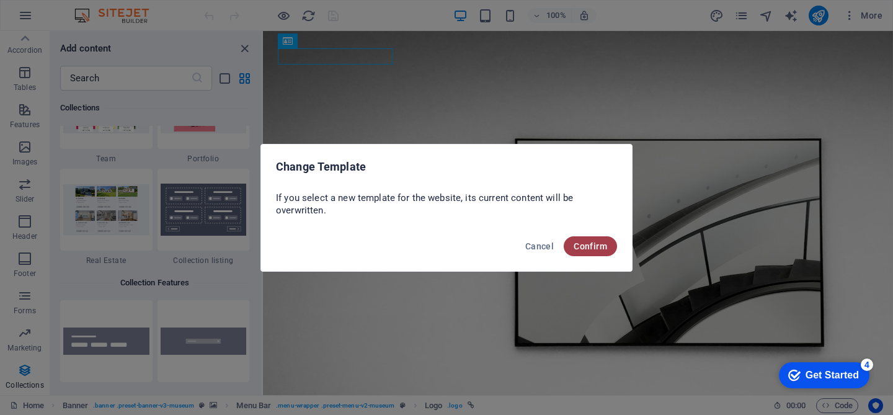
click at [594, 244] on span "Confirm" at bounding box center [591, 246] width 34 height 10
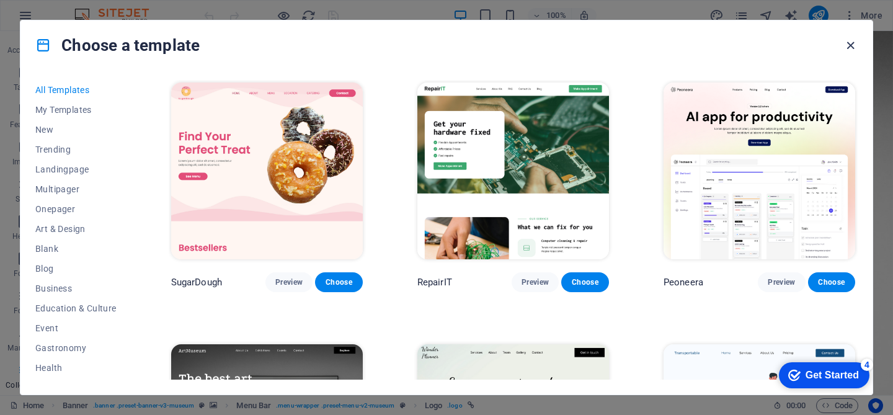
click at [850, 46] on icon "button" at bounding box center [851, 45] width 14 height 14
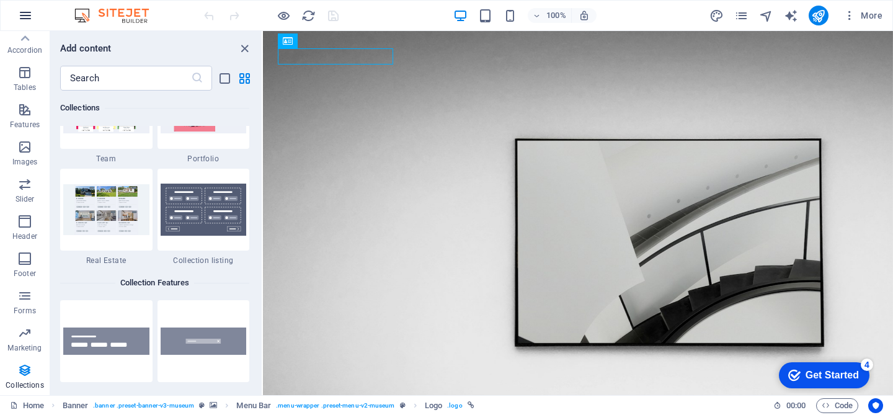
click at [29, 19] on icon "button" at bounding box center [25, 15] width 15 height 15
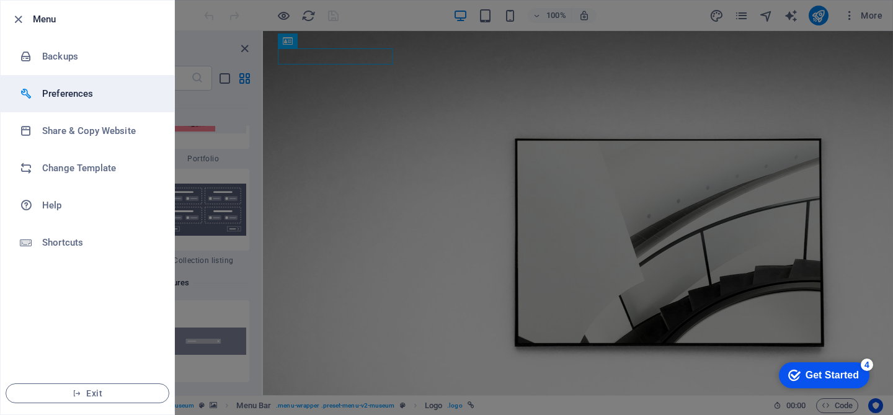
drag, startPoint x: 59, startPoint y: 133, endPoint x: 61, endPoint y: 92, distance: 41.6
click at [61, 92] on ul "Menu Backups Preferences Share & Copy Website Change Template Help Shortcuts Ex…" at bounding box center [88, 208] width 174 height 414
click at [61, 92] on h6 "Preferences" at bounding box center [99, 93] width 115 height 15
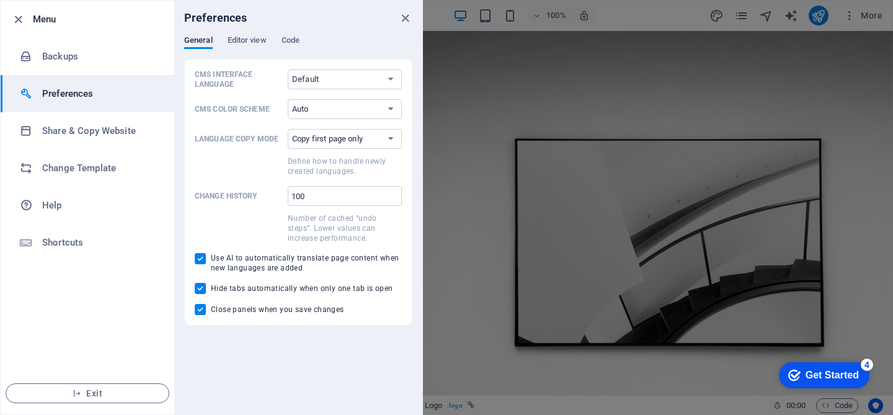
click at [60, 93] on h6 "Preferences" at bounding box center [99, 93] width 115 height 15
click at [243, 43] on span "Editor view" at bounding box center [247, 41] width 39 height 17
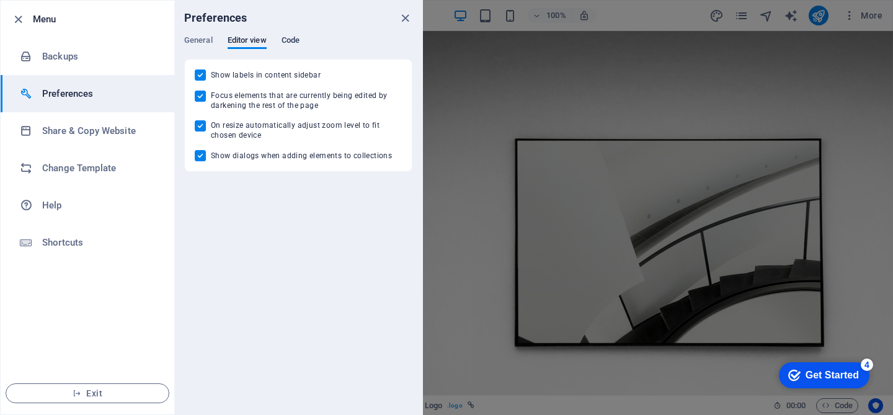
click at [288, 42] on span "Code" at bounding box center [291, 41] width 18 height 17
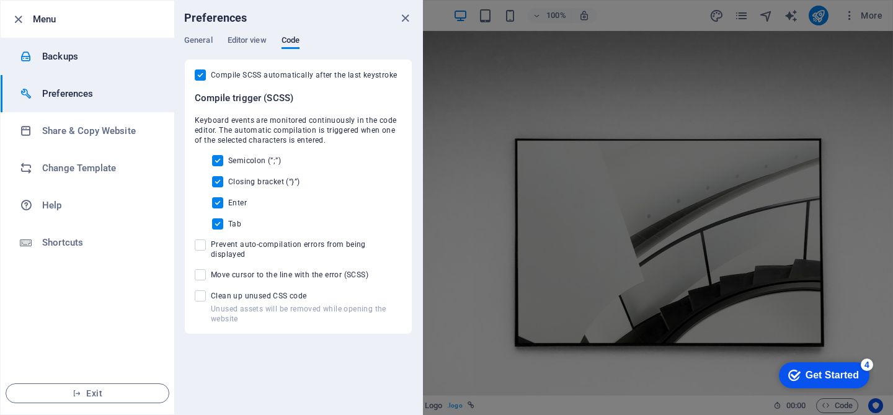
click at [51, 56] on h6 "Backups" at bounding box center [99, 56] width 115 height 15
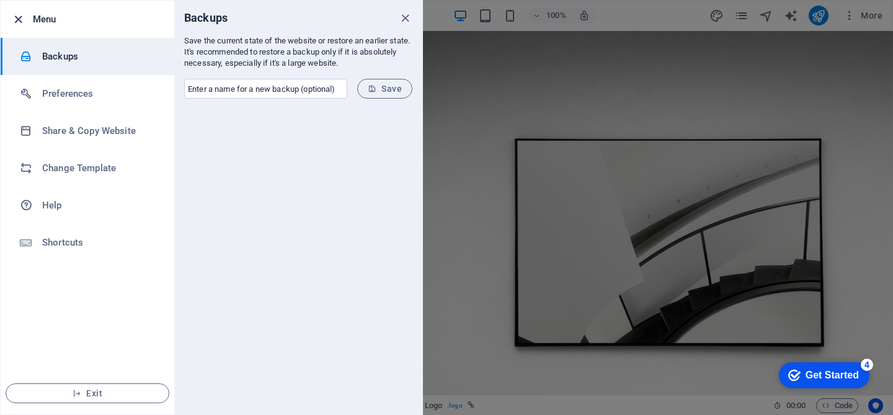
click at [24, 22] on div at bounding box center [22, 19] width 22 height 15
click at [20, 20] on icon "button" at bounding box center [18, 19] width 14 height 14
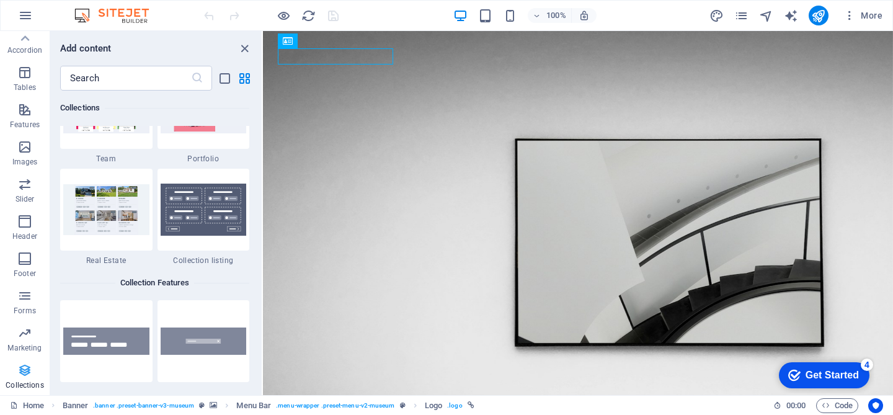
click at [24, 382] on p "Collections" at bounding box center [25, 385] width 38 height 10
click at [24, 335] on icon "button" at bounding box center [24, 333] width 15 height 15
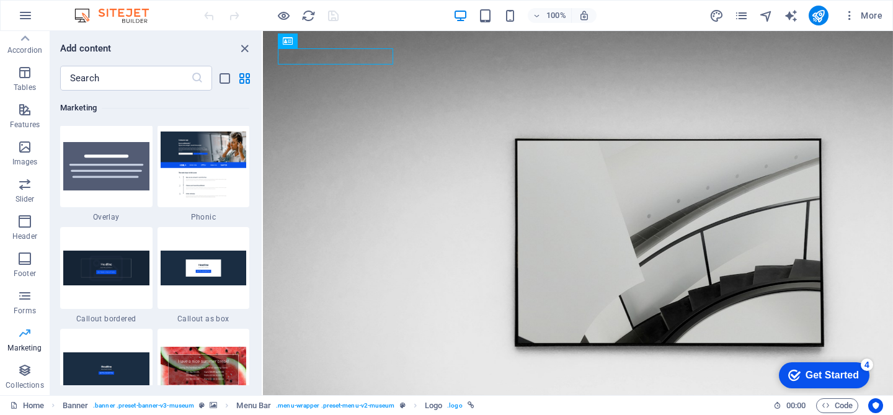
scroll to position [10106, 0]
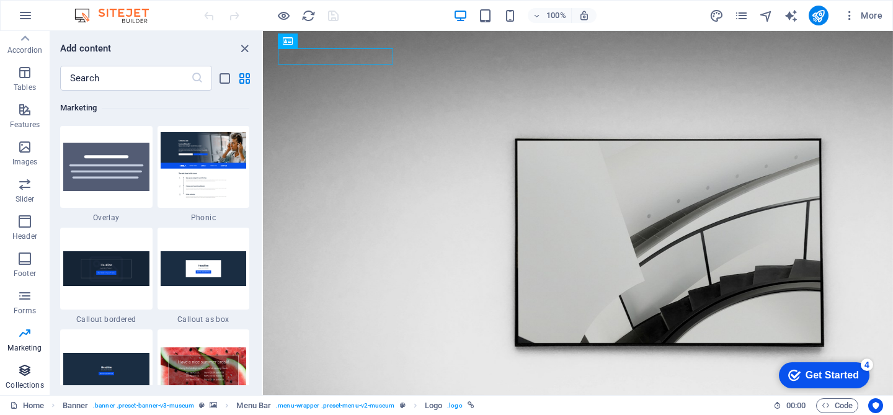
click at [27, 371] on icon "button" at bounding box center [24, 370] width 15 height 15
click at [28, 127] on p "Features" at bounding box center [25, 125] width 30 height 10
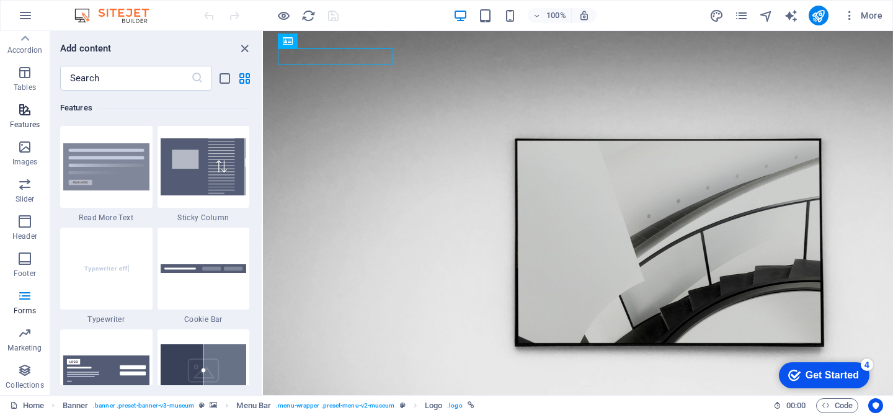
scroll to position [4836, 0]
click at [243, 47] on icon "close panel" at bounding box center [245, 49] width 14 height 14
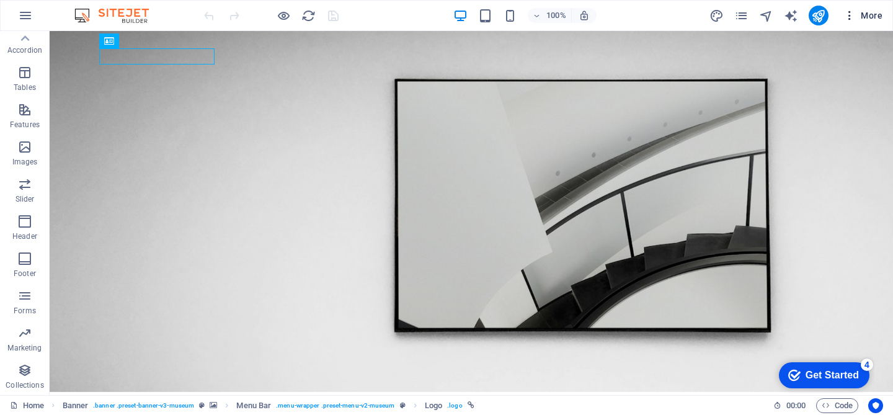
click at [861, 14] on span "More" at bounding box center [863, 15] width 39 height 12
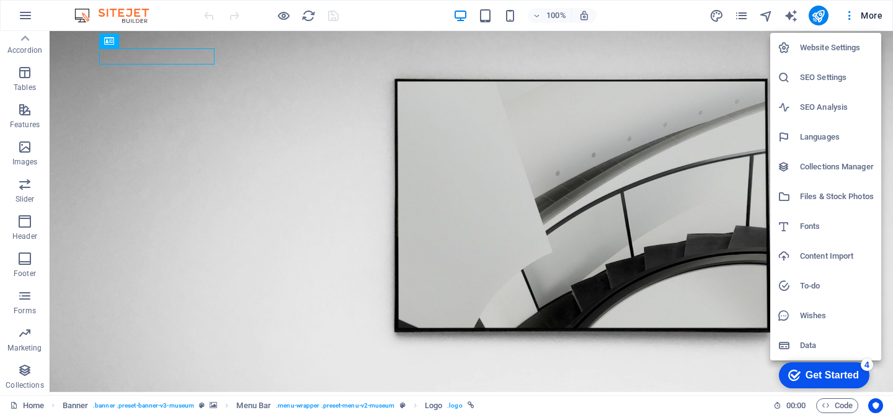
click at [818, 142] on h6 "Languages" at bounding box center [837, 137] width 74 height 15
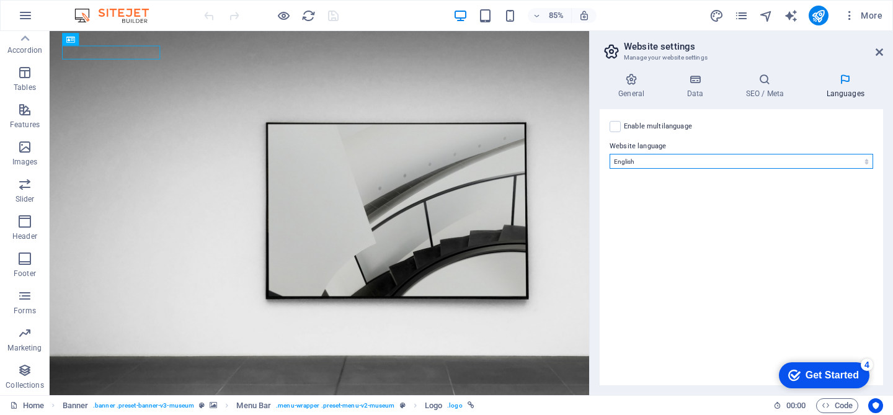
click at [715, 156] on select "Abkhazian Afar Afrikaans Akan Albanian Amharic Arabic Aragonese Armenian Assame…" at bounding box center [742, 161] width 264 height 15
select select "165"
click at [610, 154] on select "Abkhazian Afar Afrikaans Akan Albanian Amharic Arabic Aragonese Armenian Assame…" at bounding box center [742, 161] width 264 height 15
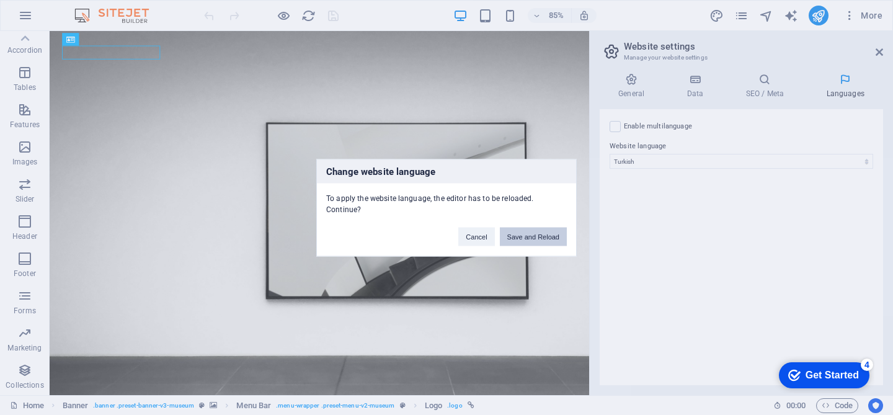
click at [530, 235] on button "Save and Reload" at bounding box center [533, 236] width 67 height 19
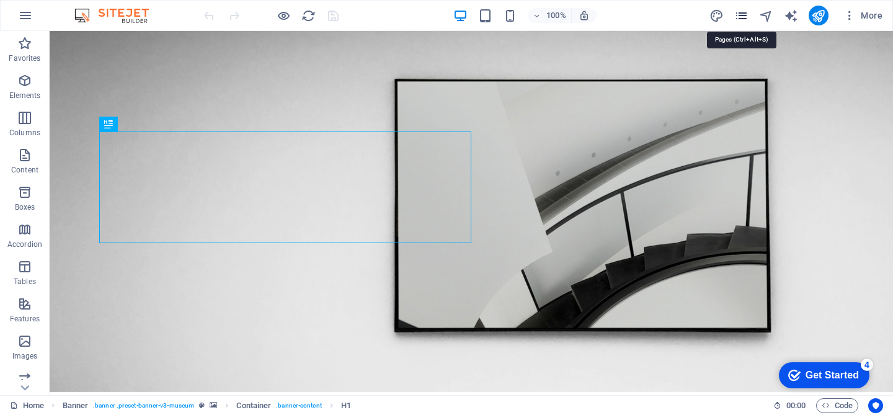
click at [738, 14] on icon "pages" at bounding box center [742, 16] width 14 height 14
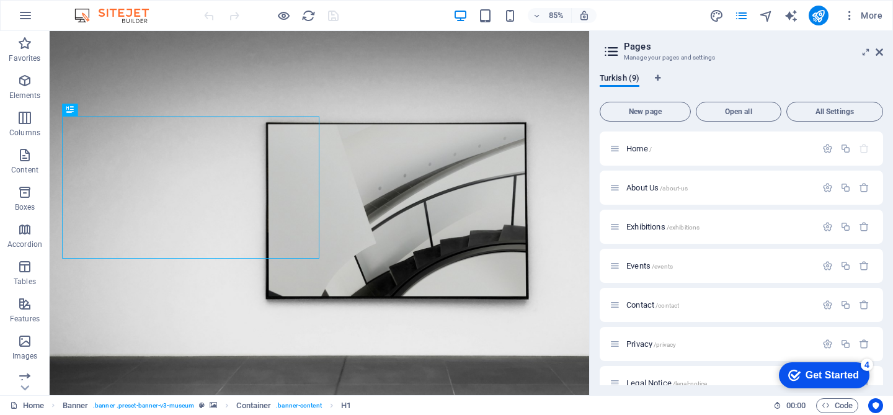
click at [132, 19] on img at bounding box center [117, 15] width 93 height 15
drag, startPoint x: 111, startPoint y: 9, endPoint x: 89, endPoint y: 14, distance: 22.3
click at [111, 9] on img at bounding box center [117, 15] width 93 height 15
drag, startPoint x: 82, startPoint y: 14, endPoint x: 75, endPoint y: 15, distance: 6.9
click at [82, 14] on img at bounding box center [117, 15] width 93 height 15
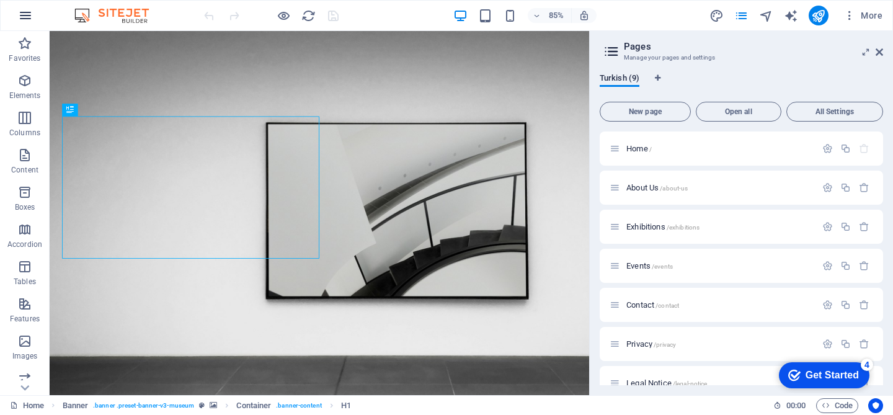
click at [27, 18] on icon "button" at bounding box center [25, 15] width 15 height 15
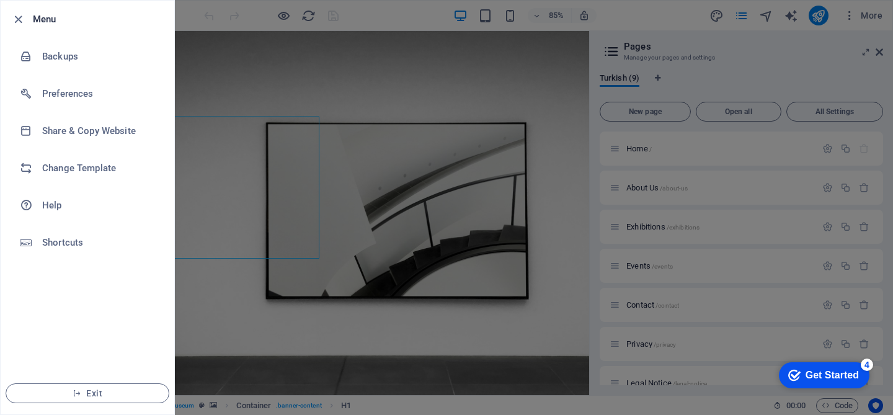
click at [866, 12] on div at bounding box center [446, 207] width 893 height 415
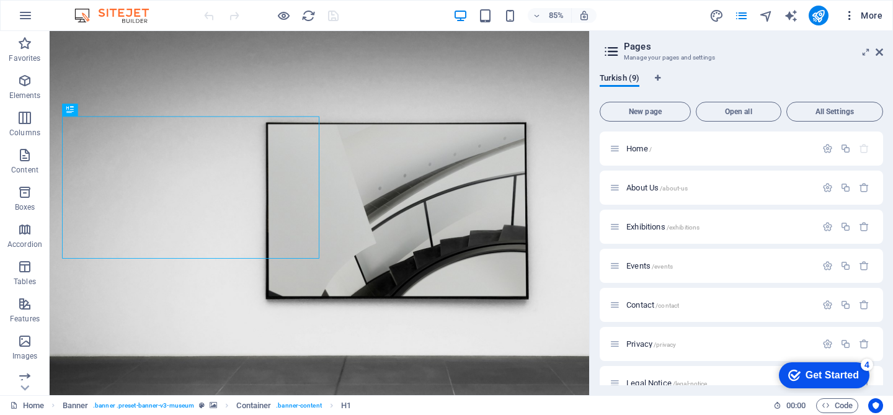
click at [869, 16] on span "More" at bounding box center [863, 15] width 39 height 12
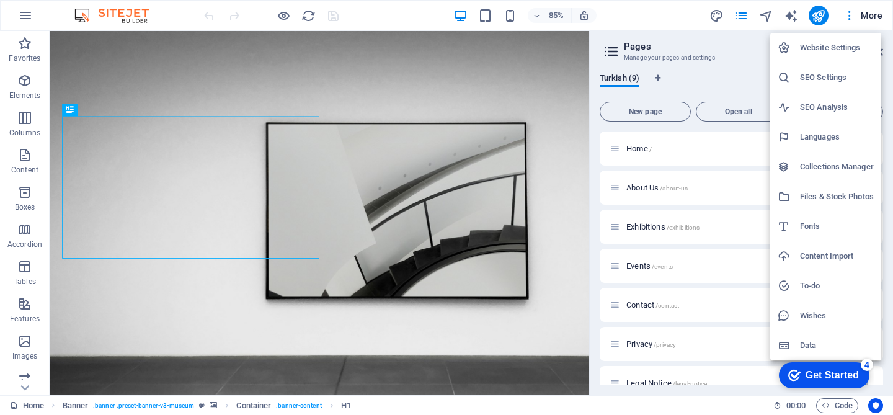
click at [814, 48] on h6 "Website Settings" at bounding box center [837, 47] width 74 height 15
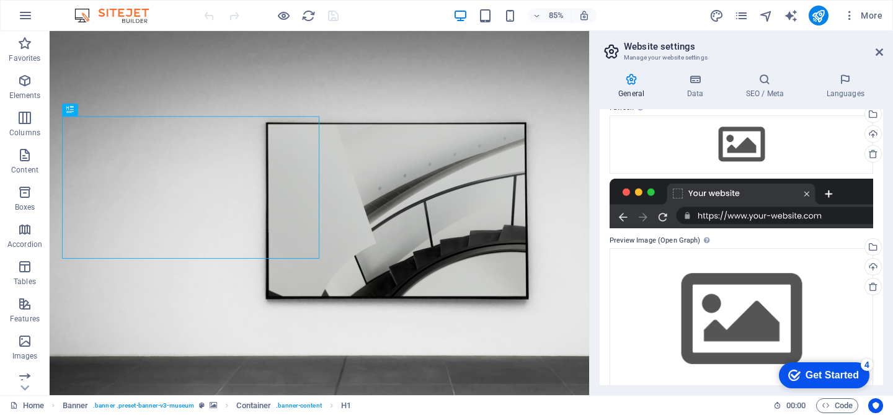
scroll to position [146, 0]
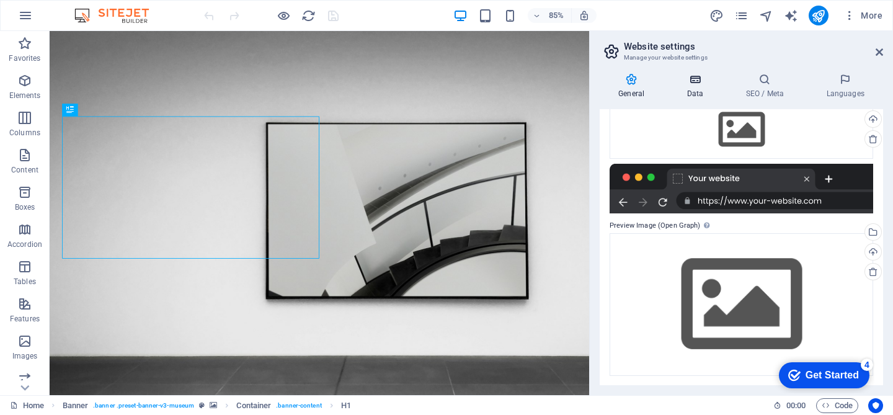
click at [699, 79] on icon at bounding box center [695, 79] width 54 height 12
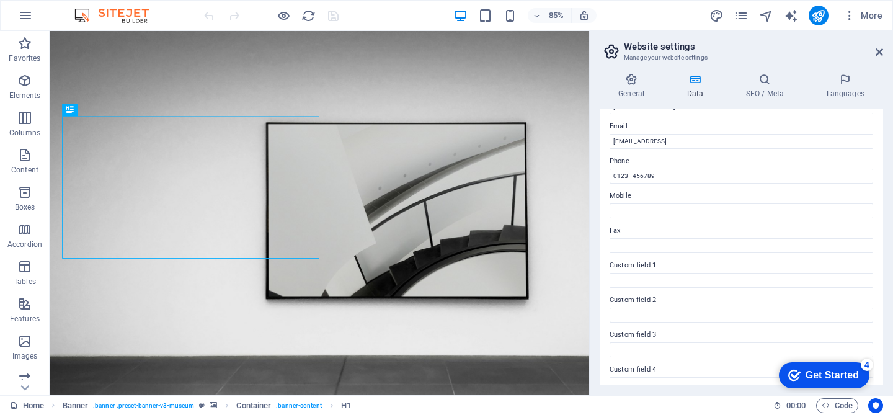
scroll to position [320, 0]
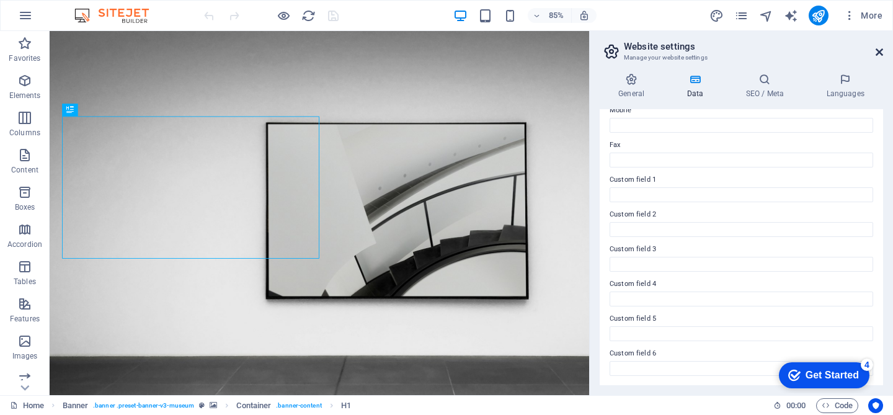
click at [880, 50] on icon at bounding box center [879, 52] width 7 height 10
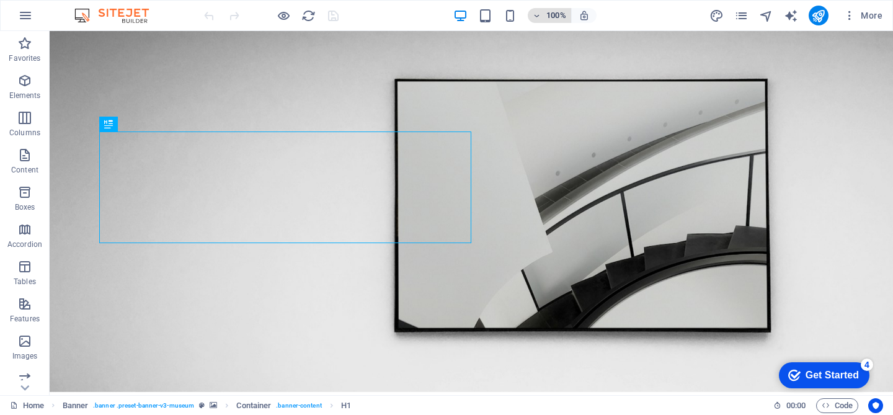
click at [563, 19] on h6 "100%" at bounding box center [557, 15] width 20 height 15
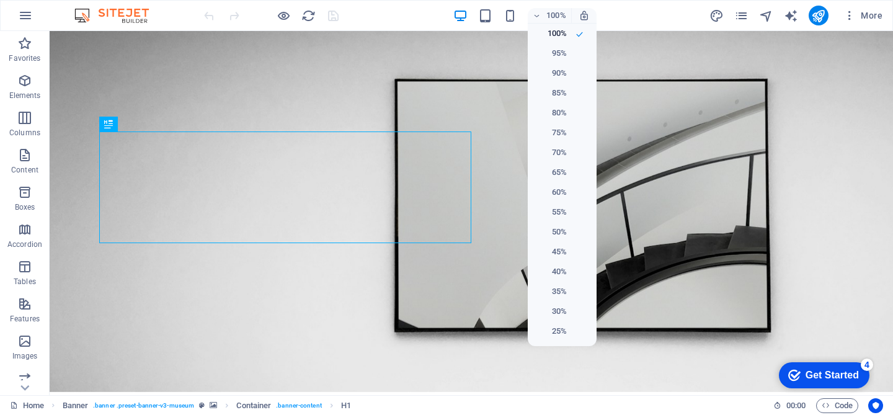
click at [546, 18] on div at bounding box center [446, 207] width 893 height 415
